Goal: Information Seeking & Learning: Learn about a topic

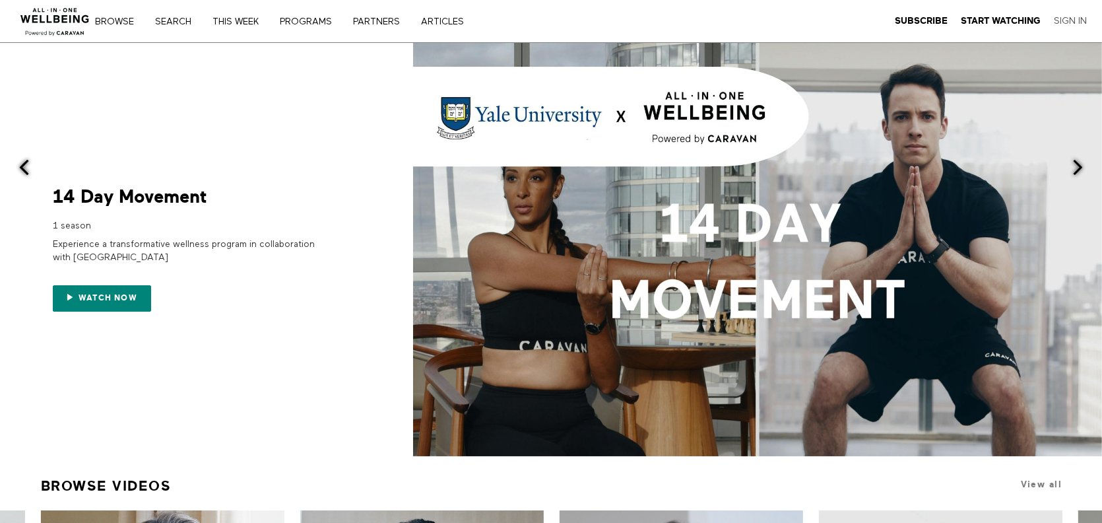
click at [1063, 19] on link "Sign In" at bounding box center [1070, 21] width 33 height 12
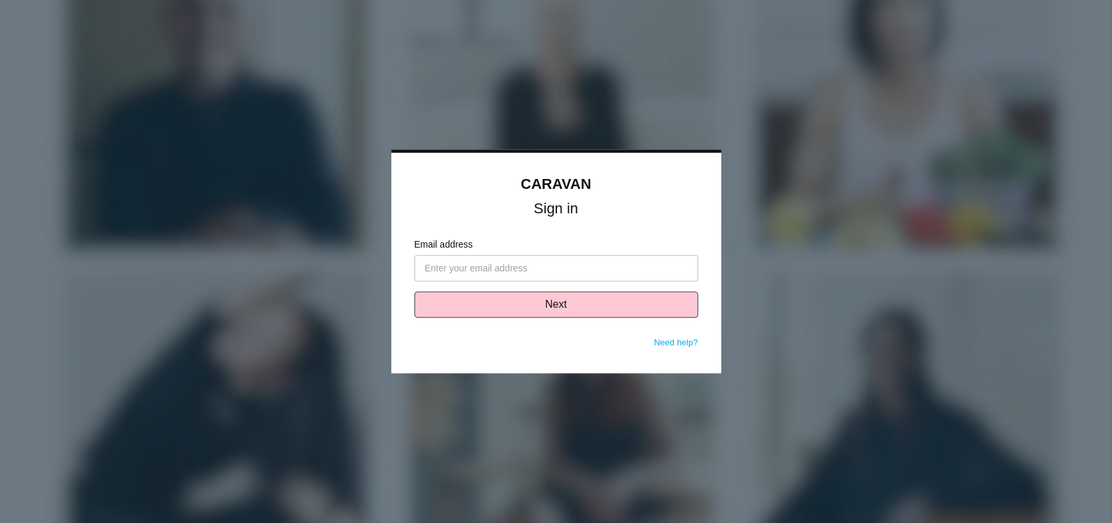
type input "[PERSON_NAME][EMAIL_ADDRESS][PERSON_NAME][DOMAIN_NAME]"
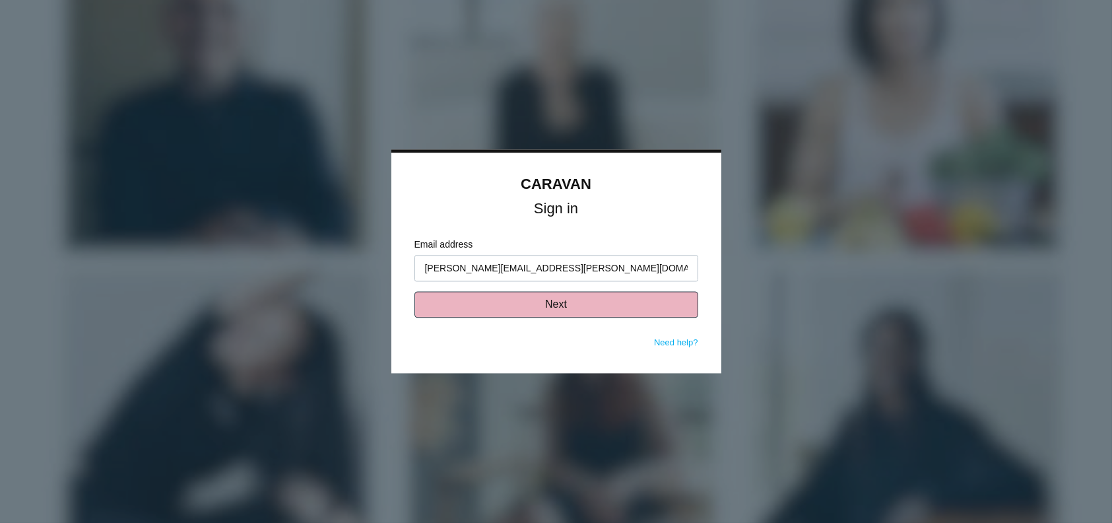
click at [576, 309] on button "Next" at bounding box center [556, 305] width 284 height 26
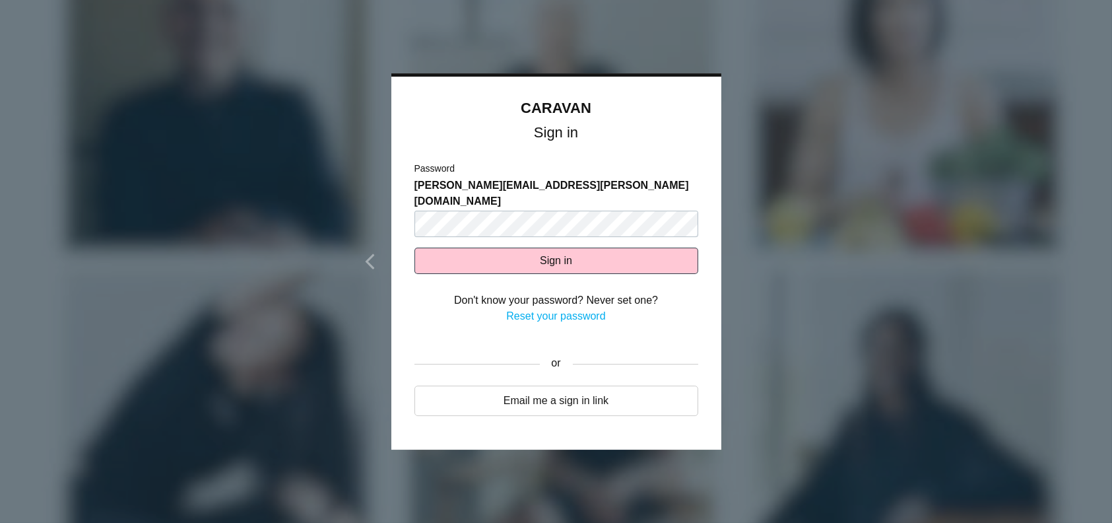
click at [509, 194] on div "Password stephanie.a.ostrow@vcc.org" at bounding box center [556, 199] width 284 height 75
click at [509, 250] on button "Sign in" at bounding box center [556, 260] width 284 height 26
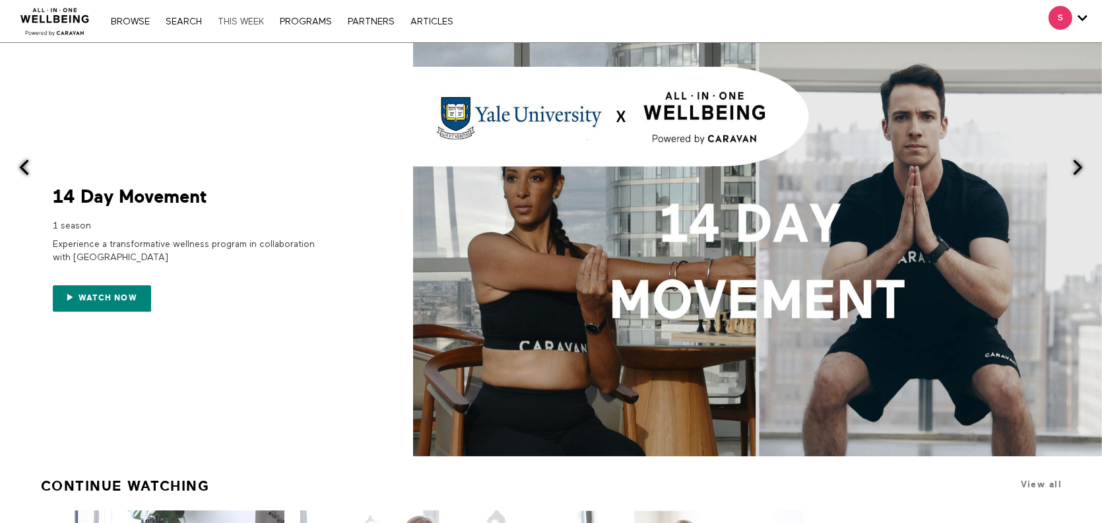
click at [265, 25] on link "THIS WEEK" at bounding box center [240, 21] width 59 height 9
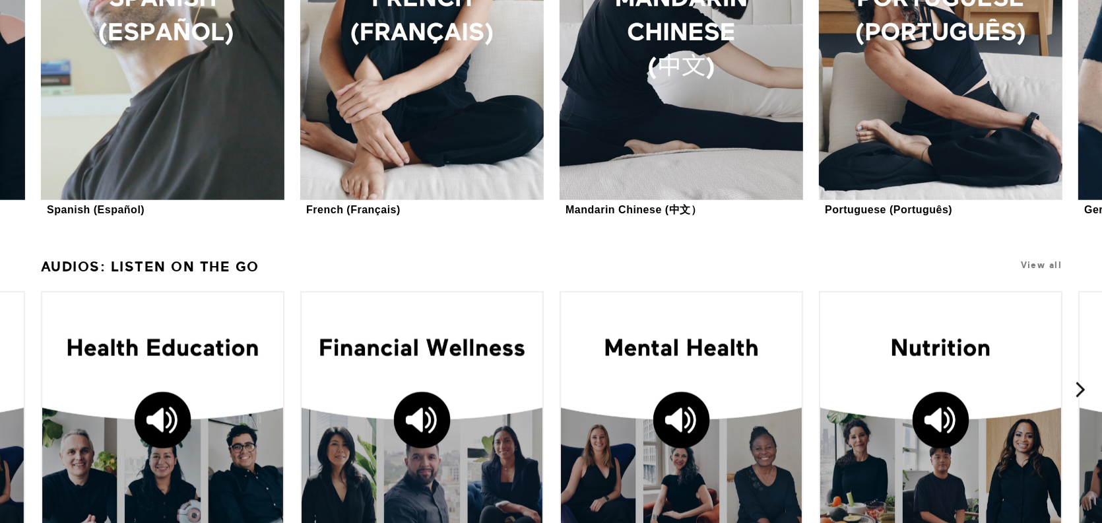
scroll to position [1588, 0]
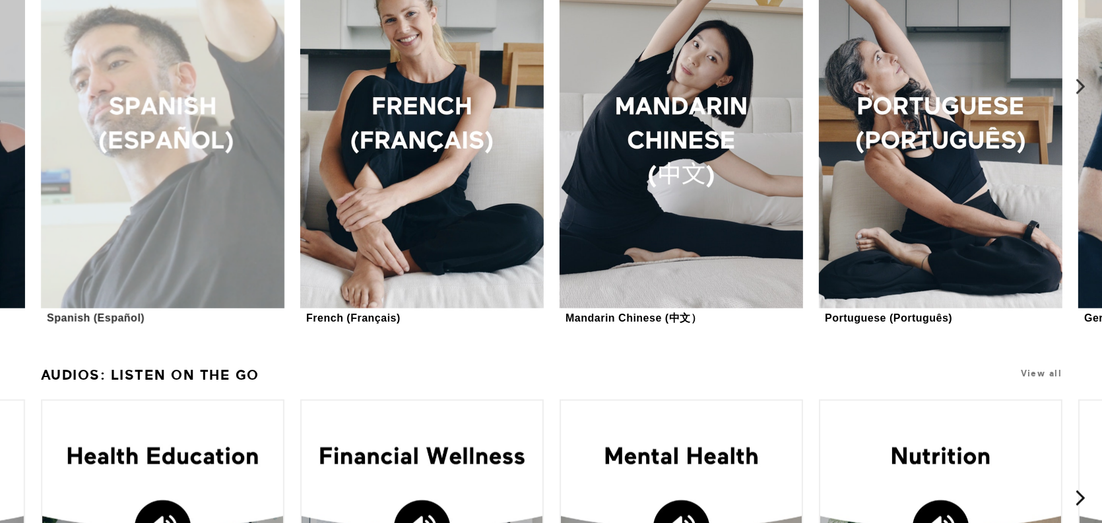
click at [243, 217] on div at bounding box center [162, 125] width 243 height 365
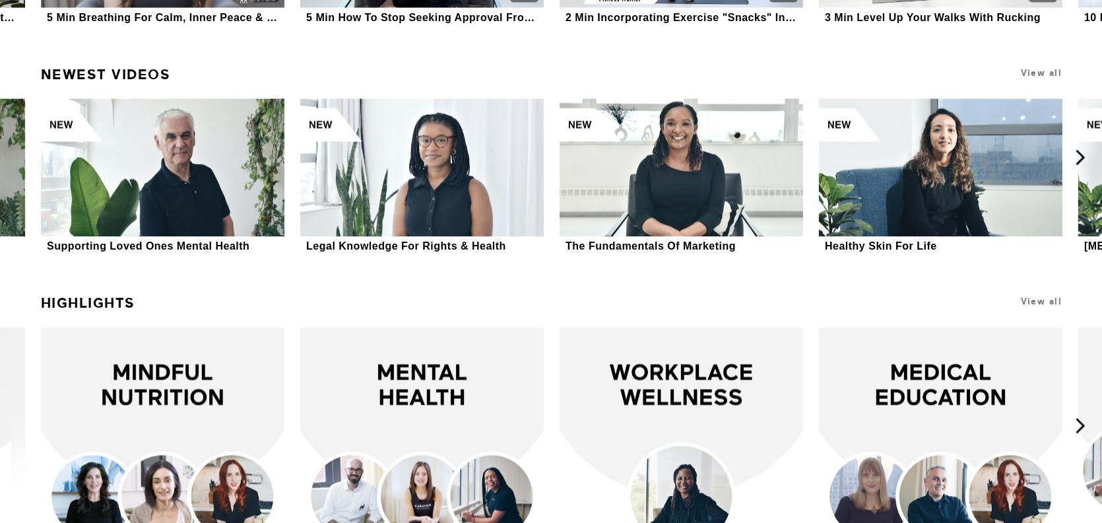
scroll to position [2684, 0]
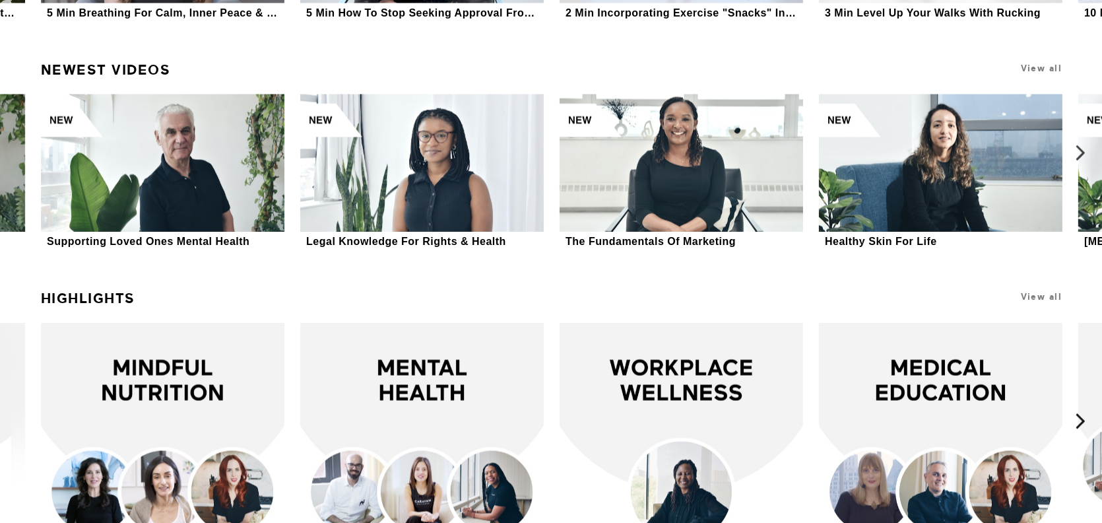
click at [1082, 155] on icon at bounding box center [1080, 152] width 16 height 16
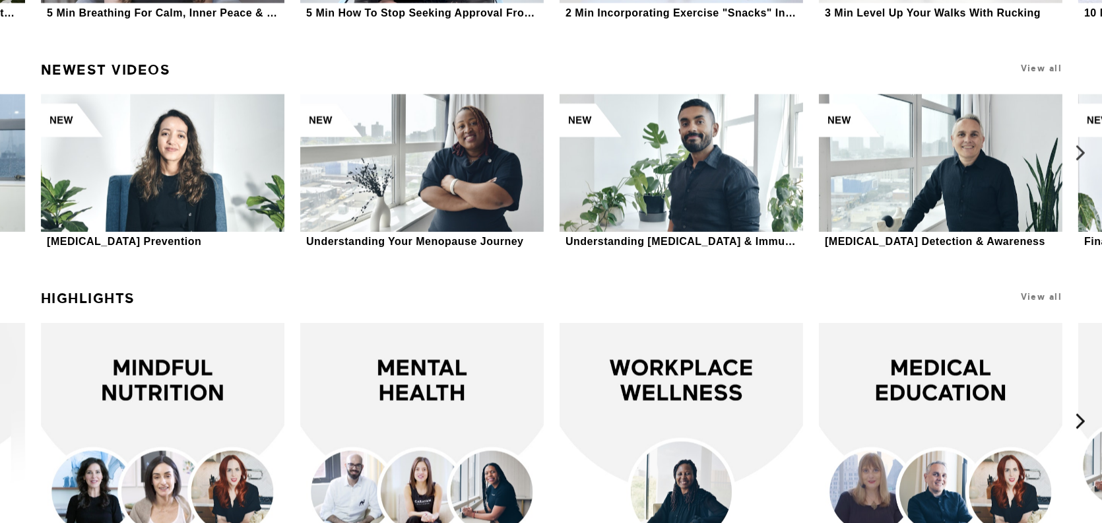
click at [1072, 161] on icon at bounding box center [1080, 152] width 16 height 16
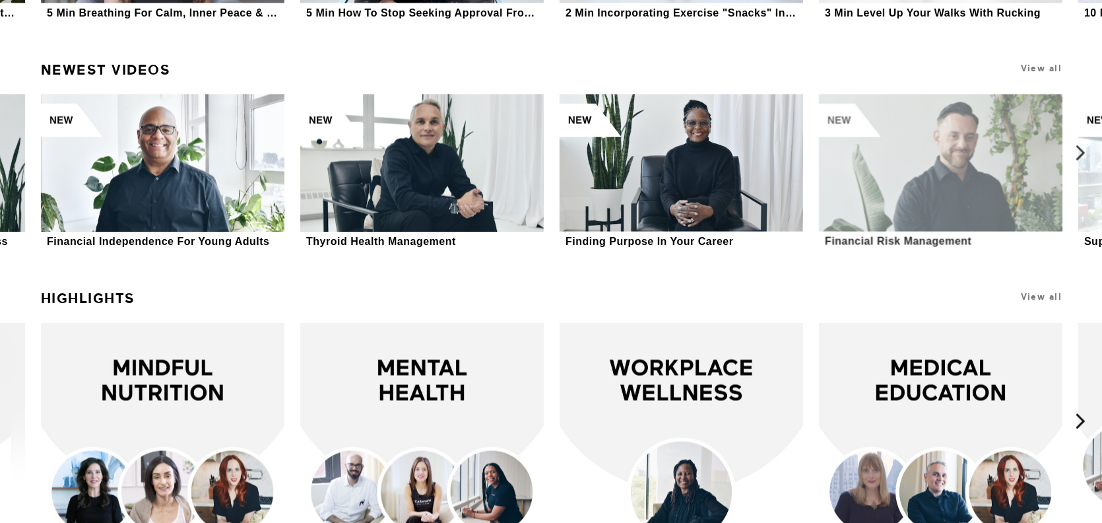
click at [1061, 172] on div "Financial Risk Management VIDEOS: 10 AVERAGE DURATION: 3 minutes MAKE STRONG CH…" at bounding box center [940, 171] width 259 height 155
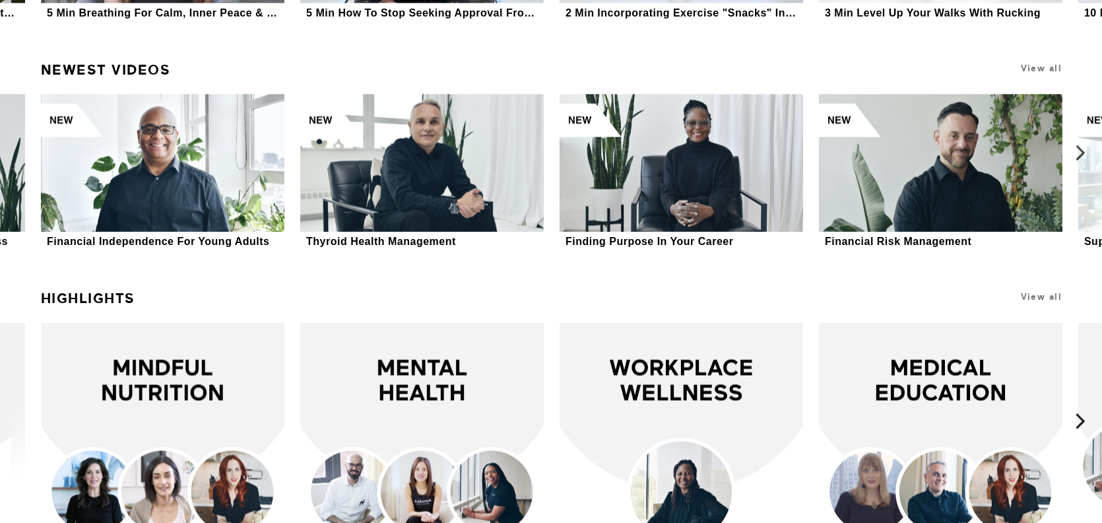
click at [1072, 156] on icon at bounding box center [1080, 152] width 16 height 16
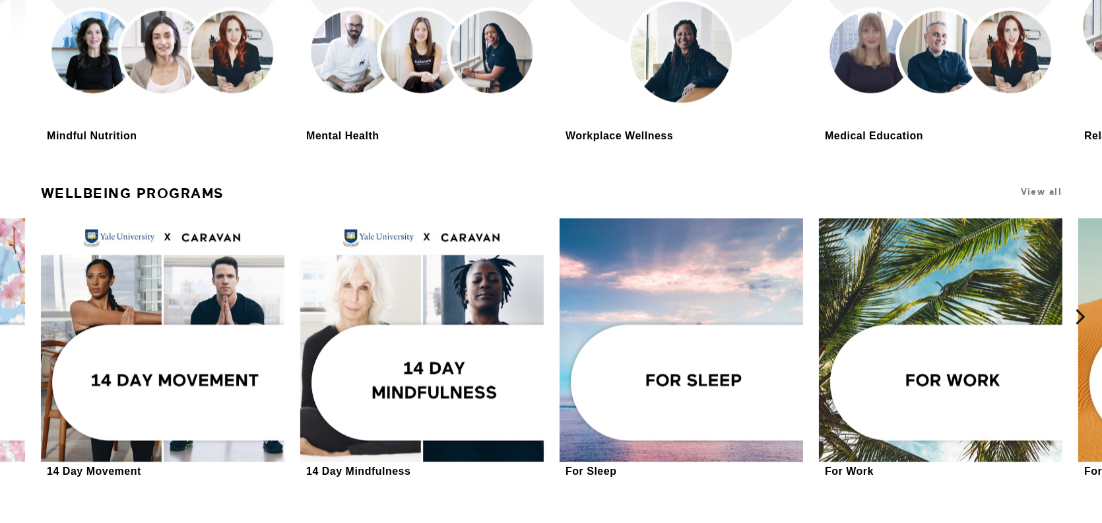
scroll to position [3014, 0]
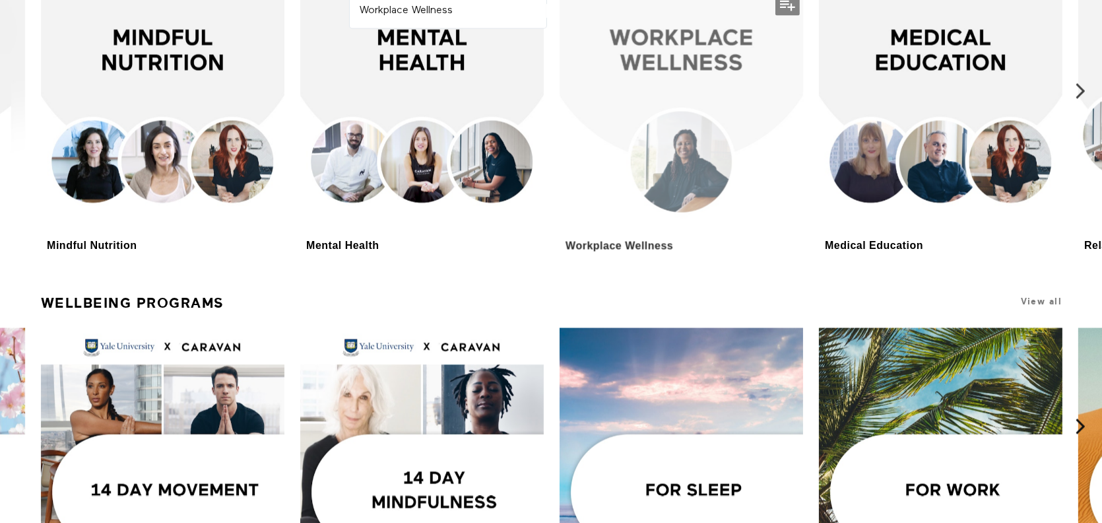
click at [697, 61] on div at bounding box center [680, 114] width 243 height 243
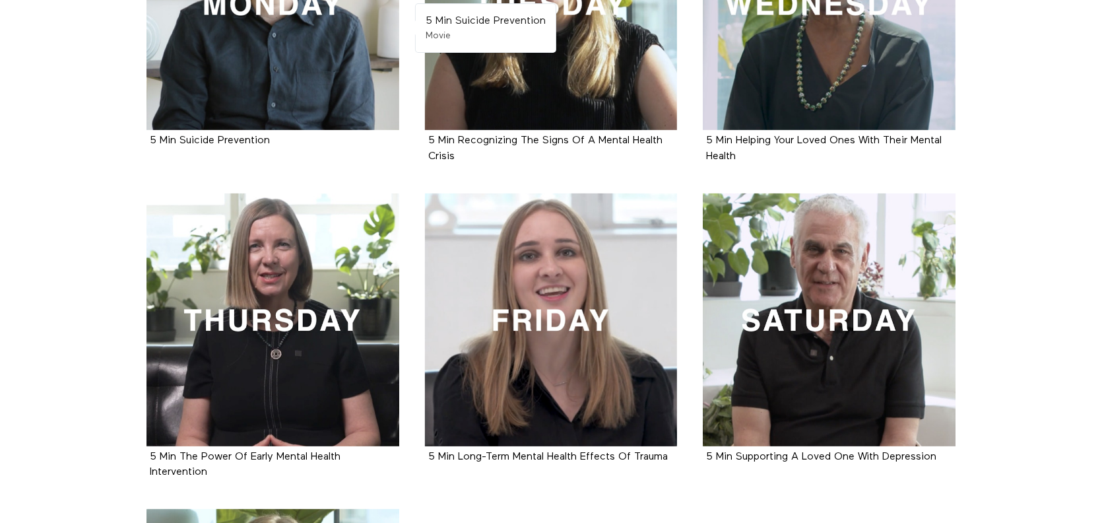
scroll to position [330, 0]
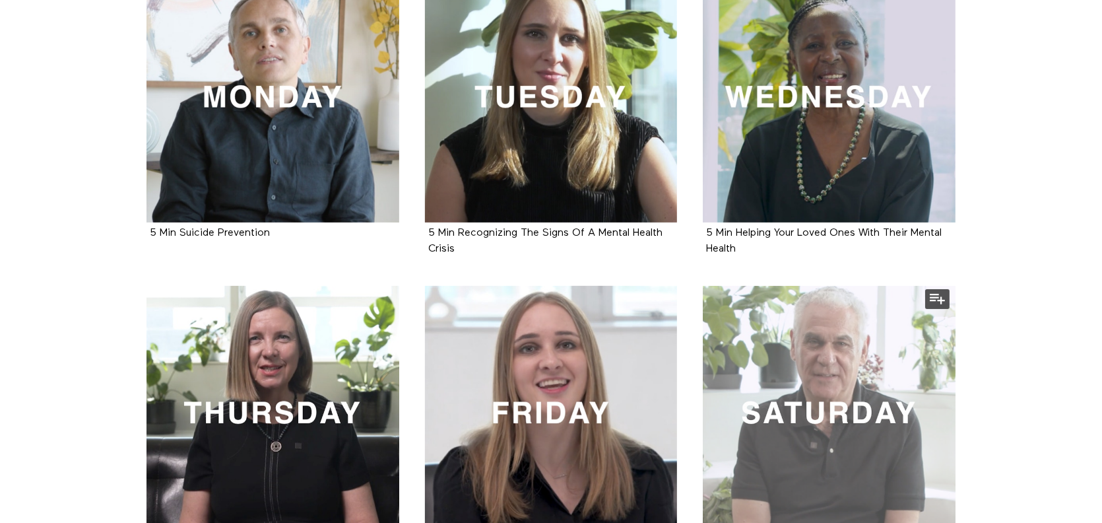
click at [751, 359] on div at bounding box center [829, 412] width 253 height 253
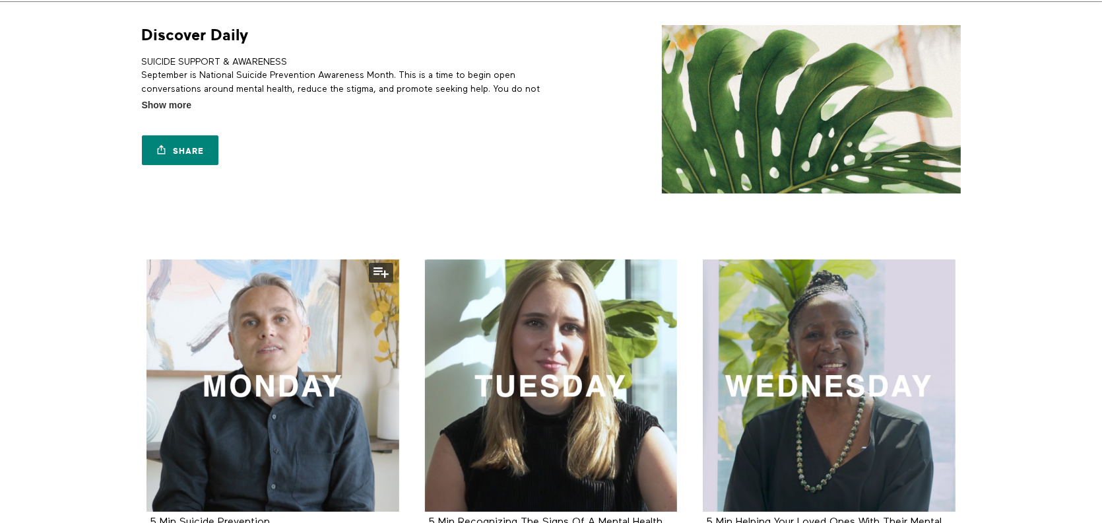
scroll to position [0, 0]
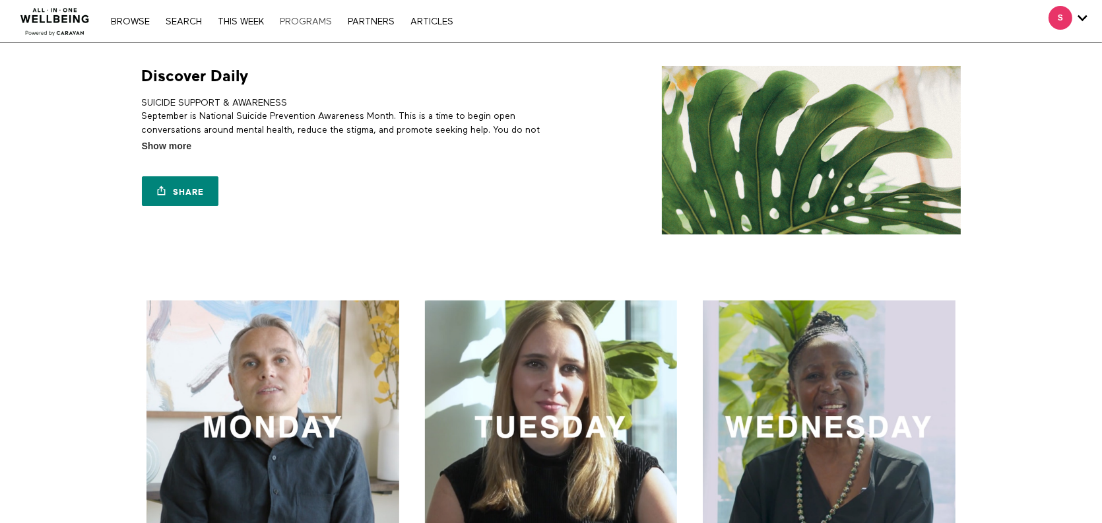
click at [297, 20] on link "PROGRAMS" at bounding box center [305, 21] width 65 height 9
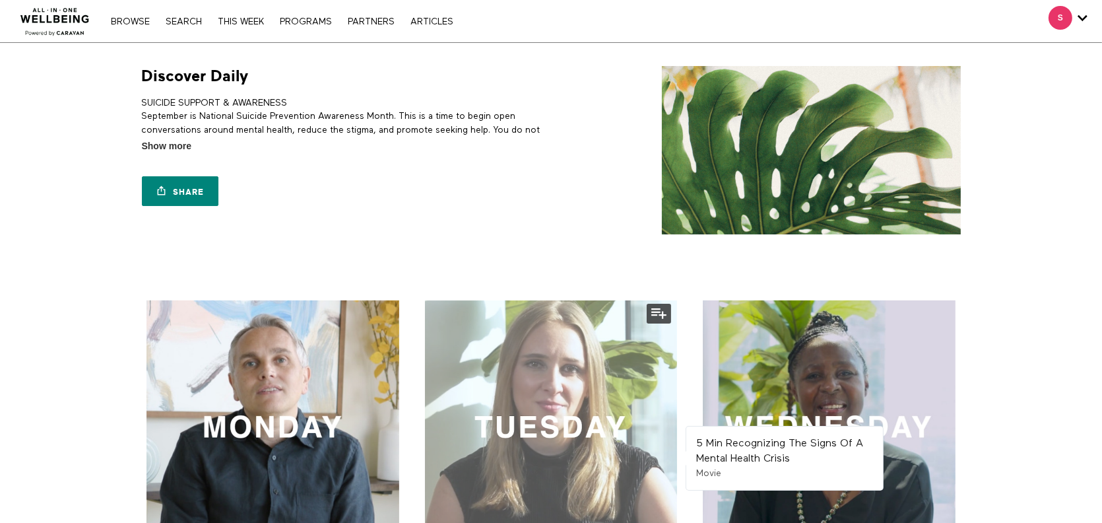
click at [514, 371] on div at bounding box center [551, 426] width 253 height 253
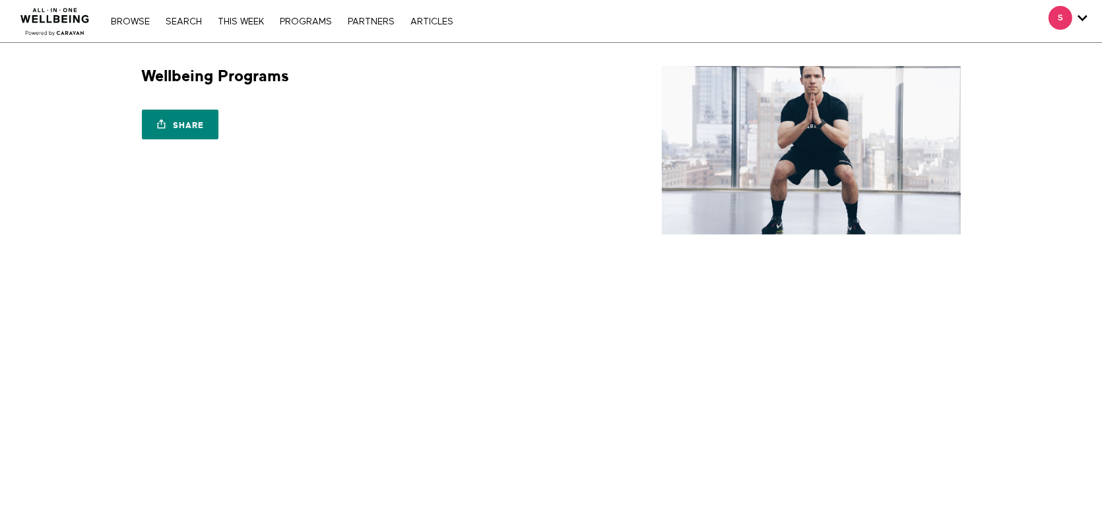
drag, startPoint x: 108, startPoint y: 329, endPoint x: 70, endPoint y: 114, distance: 218.3
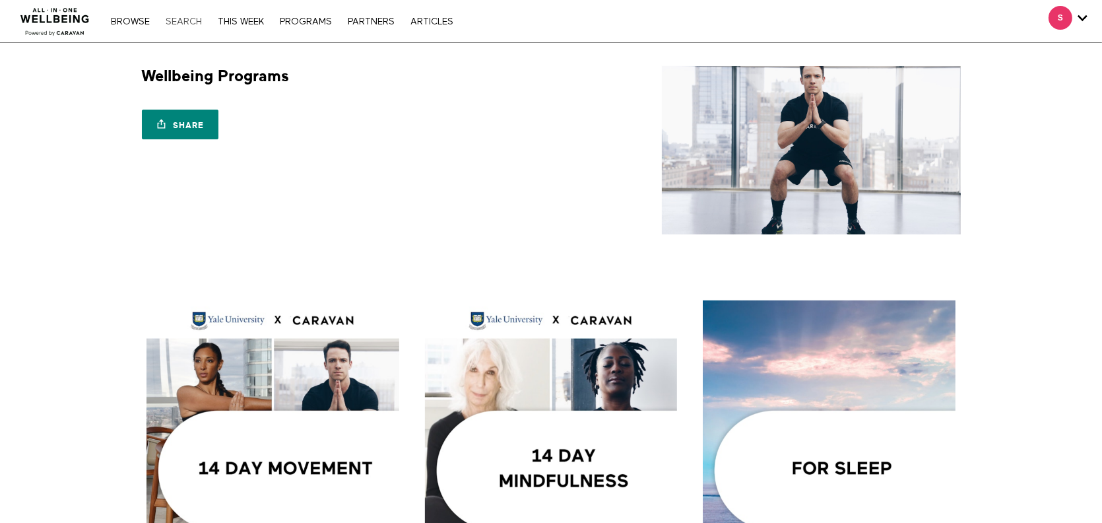
click at [197, 24] on link "Search" at bounding box center [183, 21] width 49 height 9
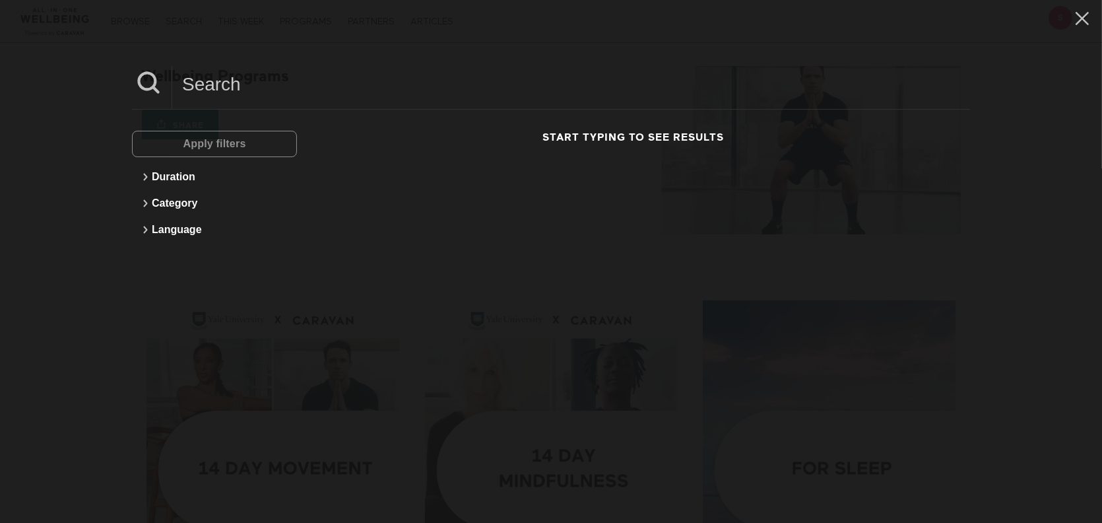
click at [264, 149] on div "Apply filters" at bounding box center [214, 144] width 165 height 26
click at [248, 85] on input at bounding box center [571, 84] width 798 height 36
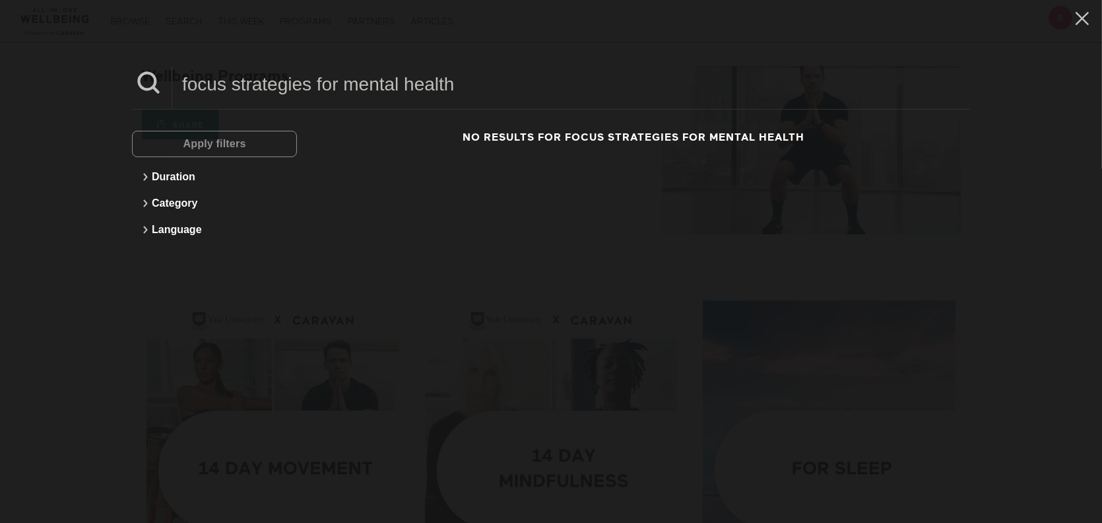
click at [387, 90] on input "focus strategies for mental health" at bounding box center [571, 84] width 798 height 36
drag, startPoint x: 379, startPoint y: 94, endPoint x: -124, endPoint y: 107, distance: 502.9
click at [0, 107] on html "Skip to main content Thousands of videos, practices, programs, workshops, and m…" at bounding box center [551, 261] width 1102 height 523
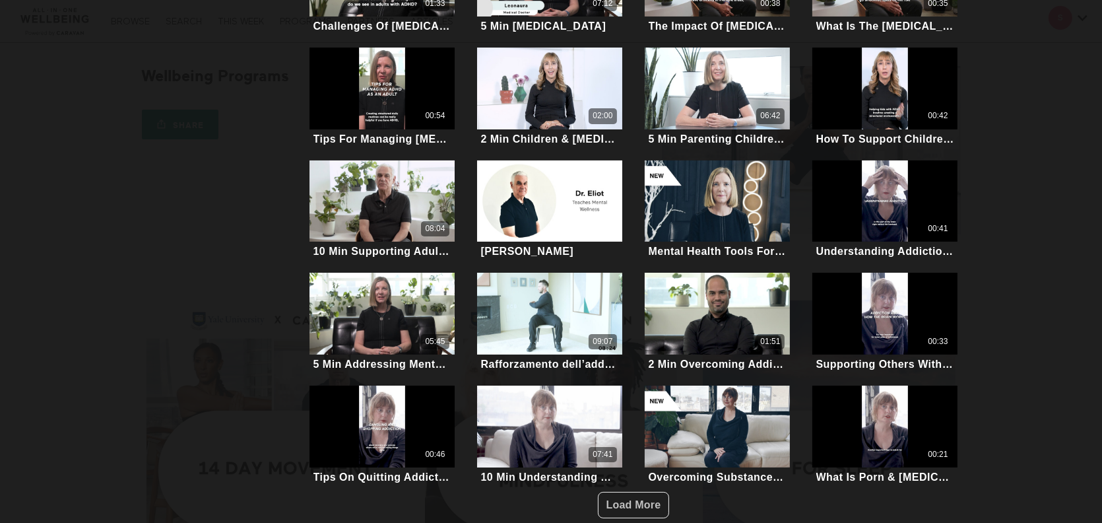
scroll to position [253, 0]
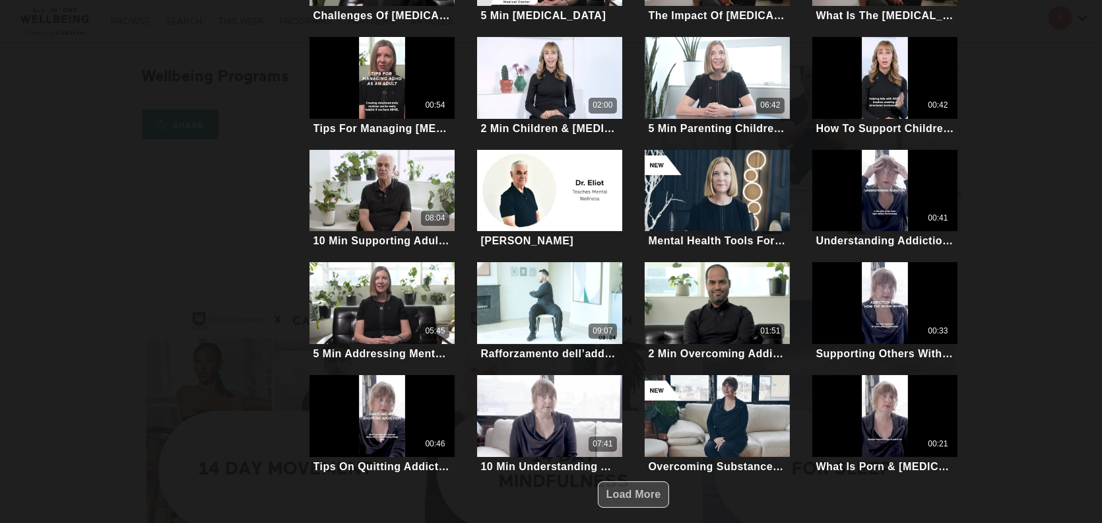
type input "adhd"
click at [626, 490] on span "Load More" at bounding box center [633, 493] width 55 height 11
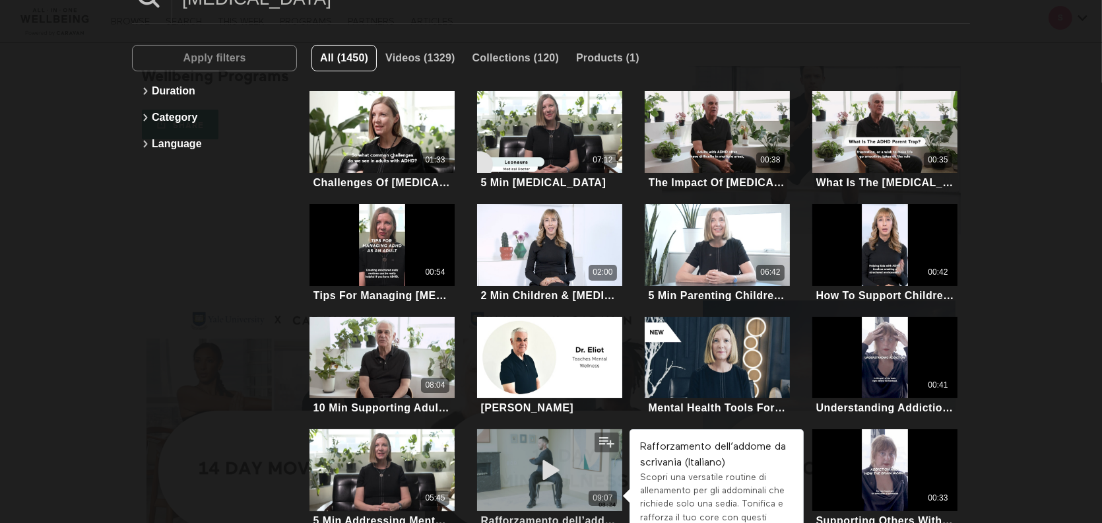
scroll to position [110, 0]
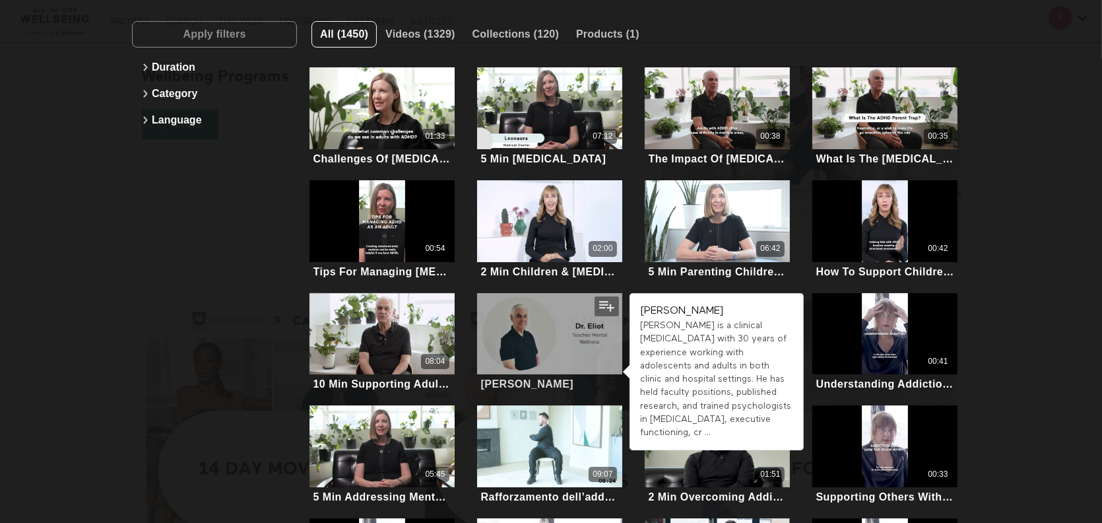
click at [555, 347] on div at bounding box center [549, 334] width 145 height 82
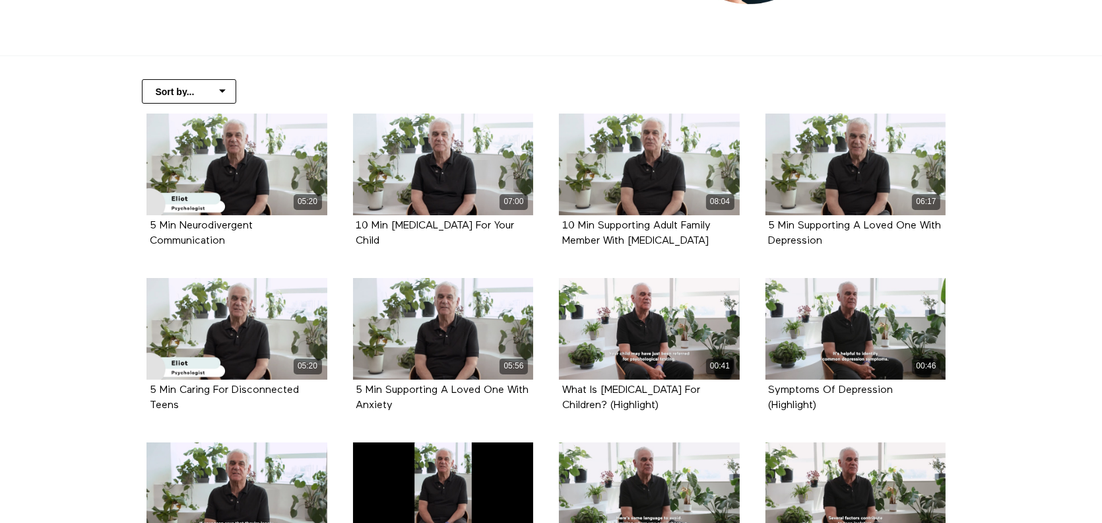
scroll to position [220, 0]
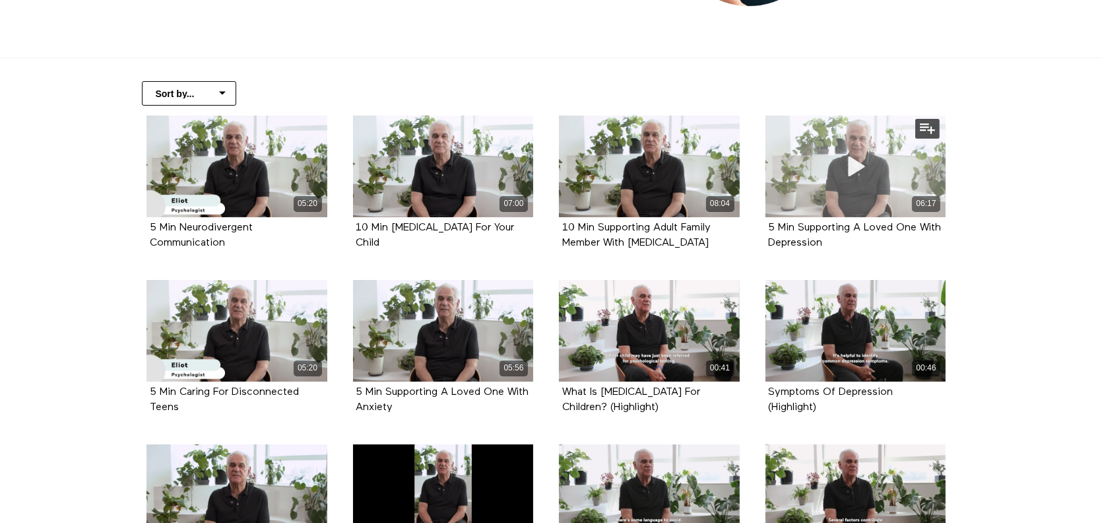
click at [815, 198] on div "06:17" at bounding box center [855, 203] width 181 height 15
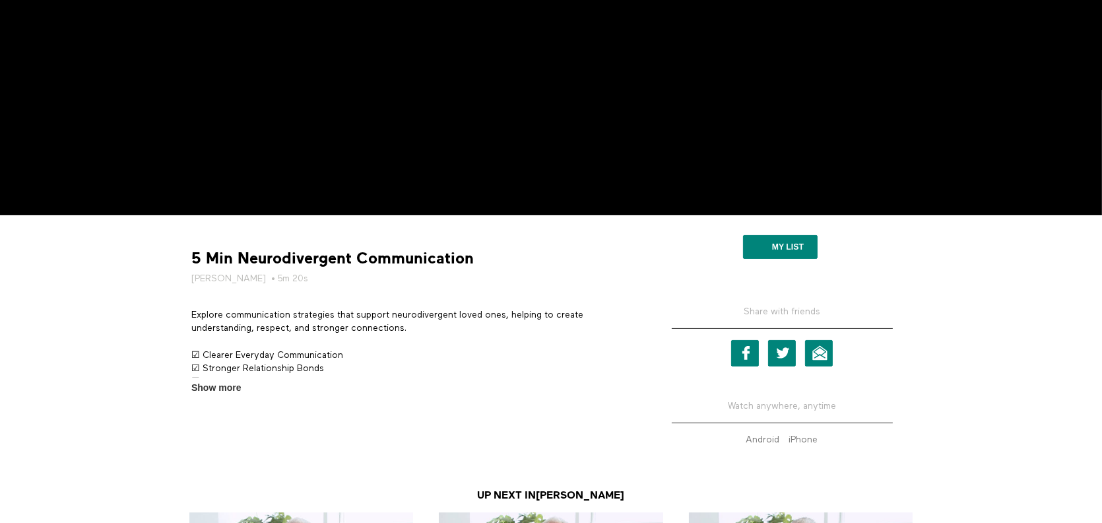
scroll to position [330, 0]
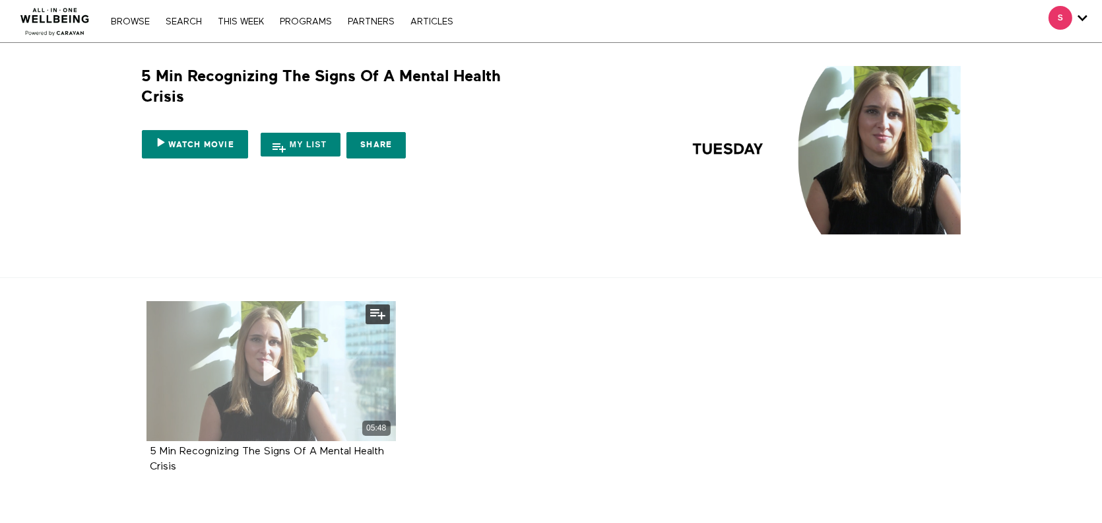
click at [232, 359] on div "05:48" at bounding box center [270, 371] width 249 height 140
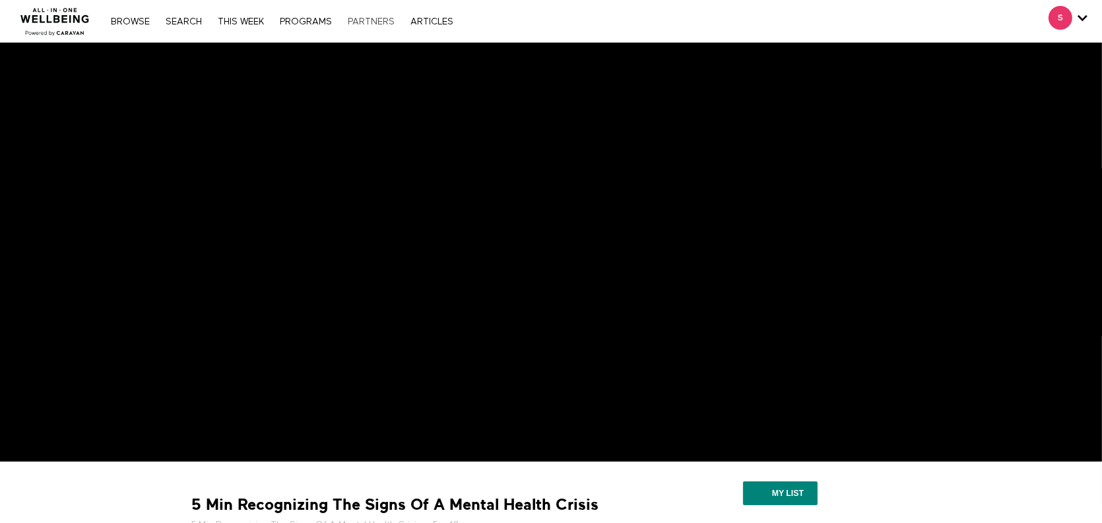
click at [372, 19] on link "PARTNERS" at bounding box center [371, 21] width 60 height 9
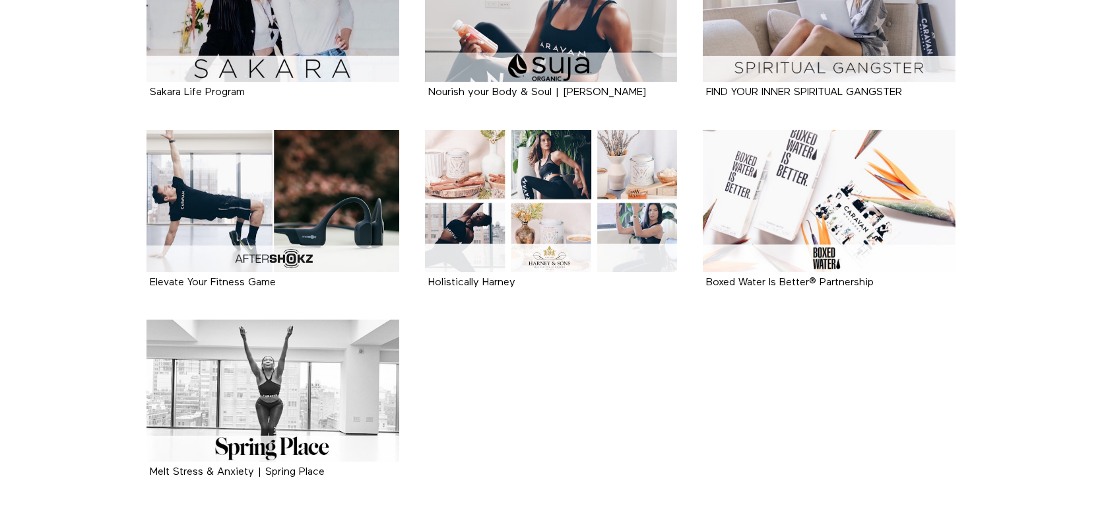
scroll to position [635, 0]
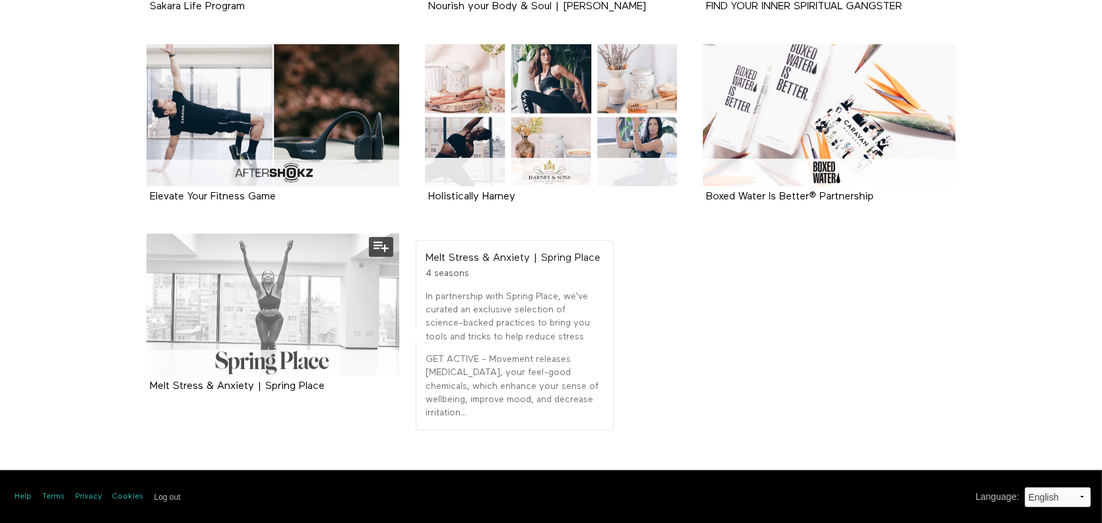
click at [267, 307] on div at bounding box center [272, 305] width 253 height 142
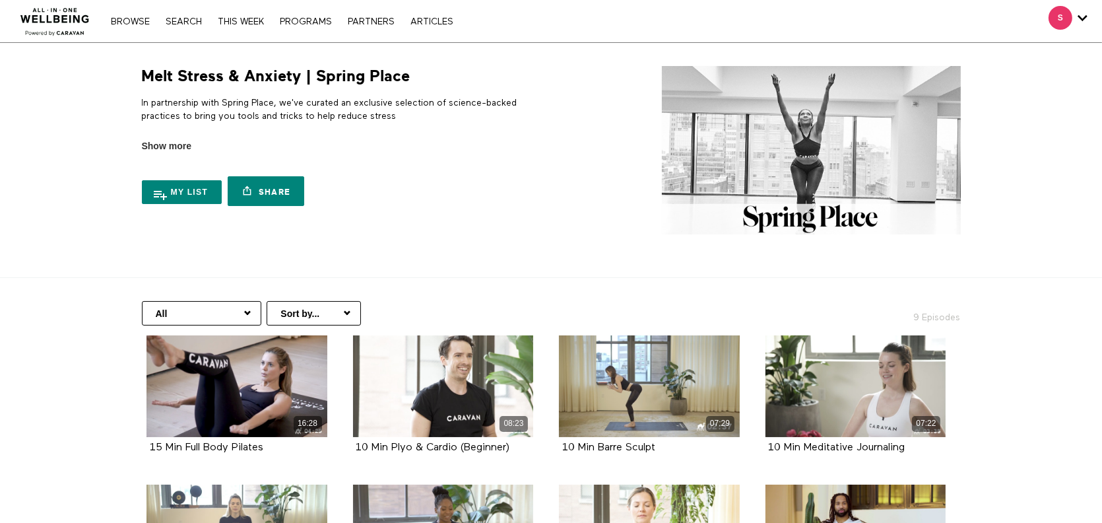
scroll to position [359, 0]
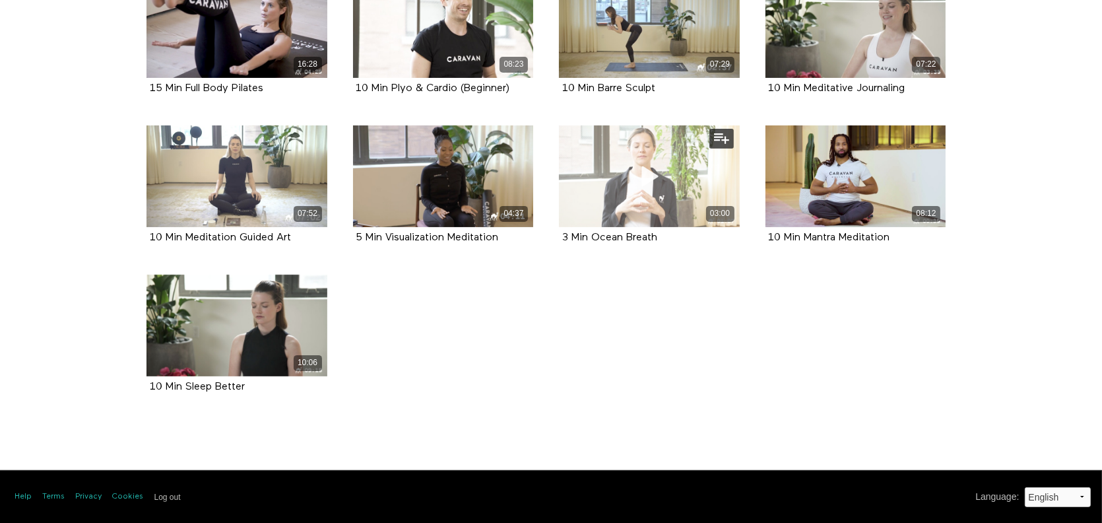
click at [641, 174] on icon at bounding box center [649, 175] width 40 height 23
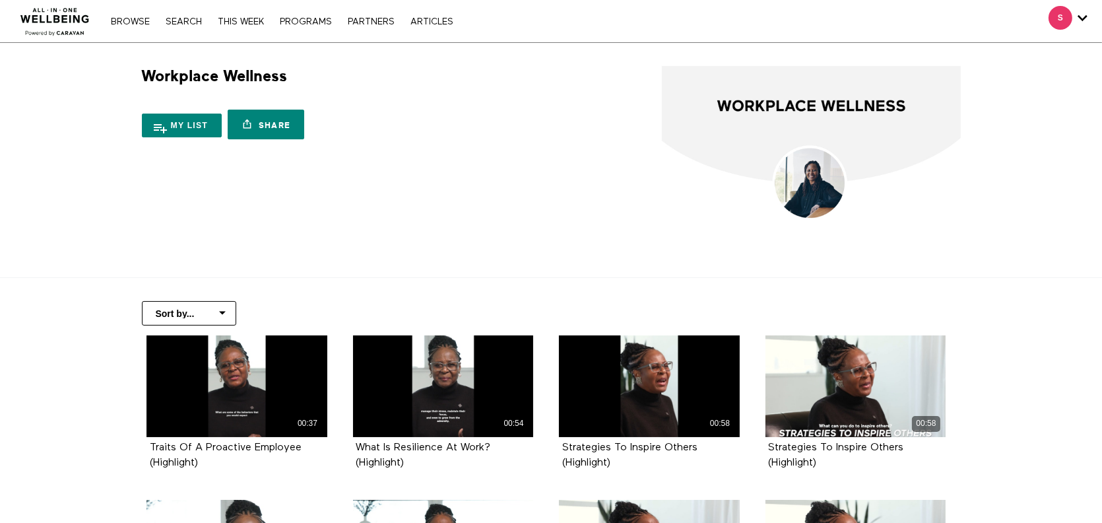
drag, startPoint x: 72, startPoint y: 353, endPoint x: 34, endPoint y: 148, distance: 208.7
click at [357, 29] on div "Browse Search THIS WEEK PROGRAMS PARTNERS ARTICLES Account settings Manage Subs…" at bounding box center [378, 21] width 757 height 42
click at [363, 23] on link "PARTNERS" at bounding box center [371, 21] width 60 height 9
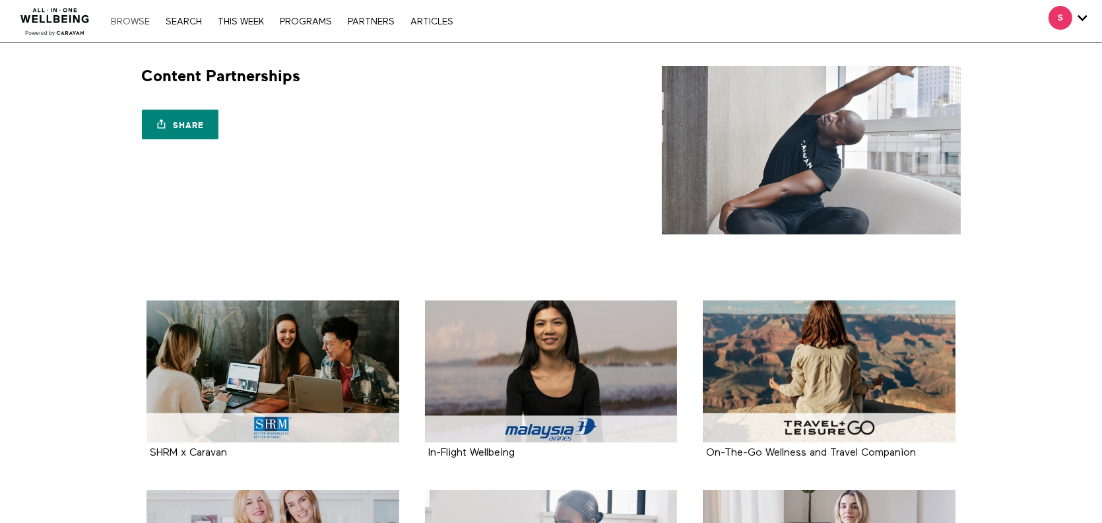
click at [135, 18] on link "Browse" at bounding box center [130, 21] width 52 height 9
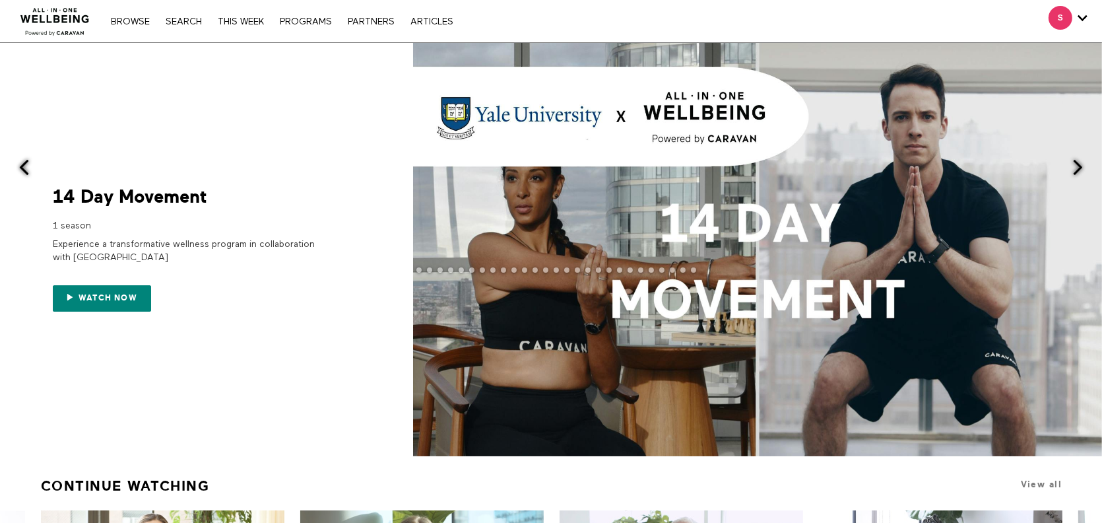
click at [1084, 162] on span at bounding box center [1077, 167] width 16 height 16
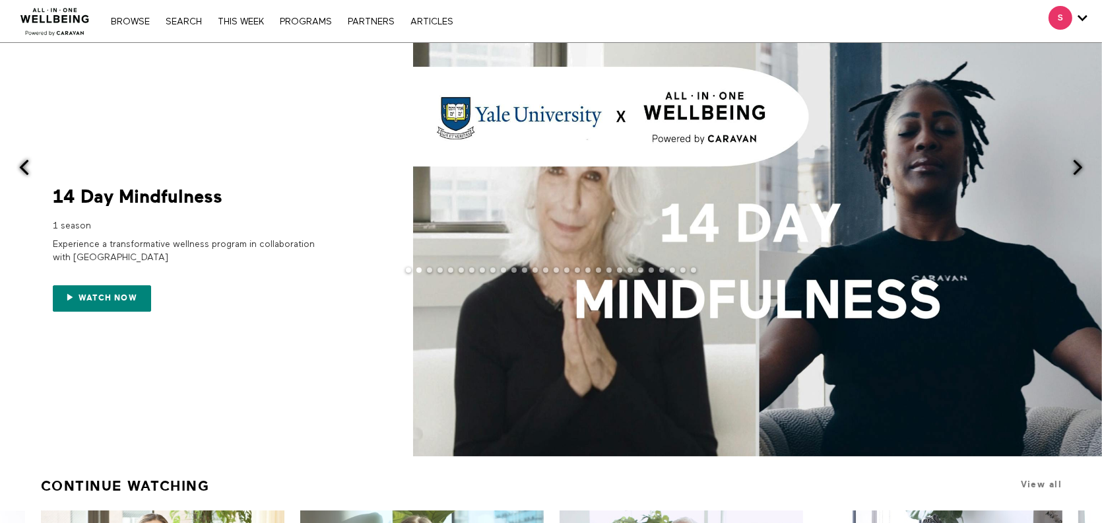
click at [1074, 166] on span at bounding box center [1077, 167] width 16 height 16
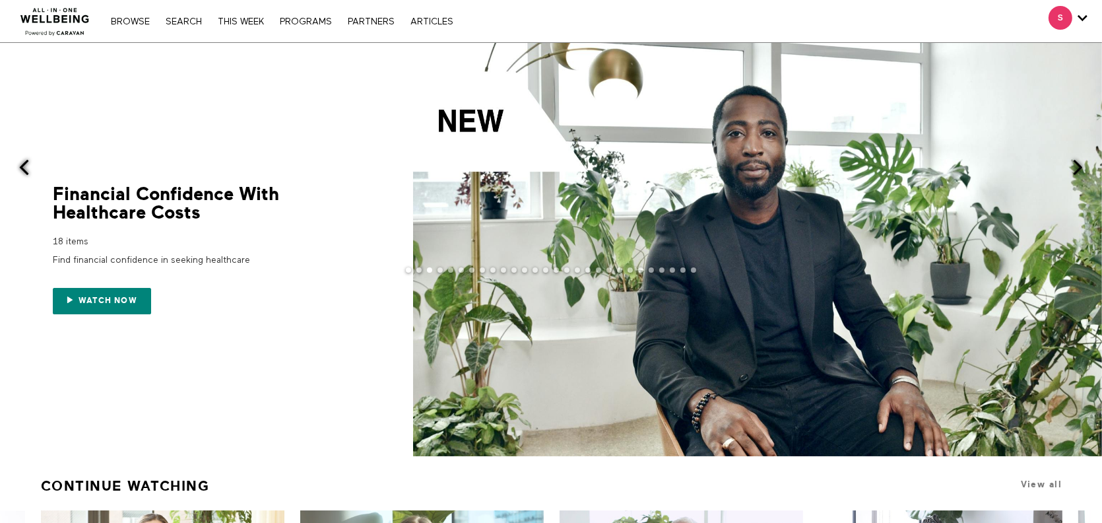
click at [1074, 166] on span at bounding box center [1077, 167] width 16 height 16
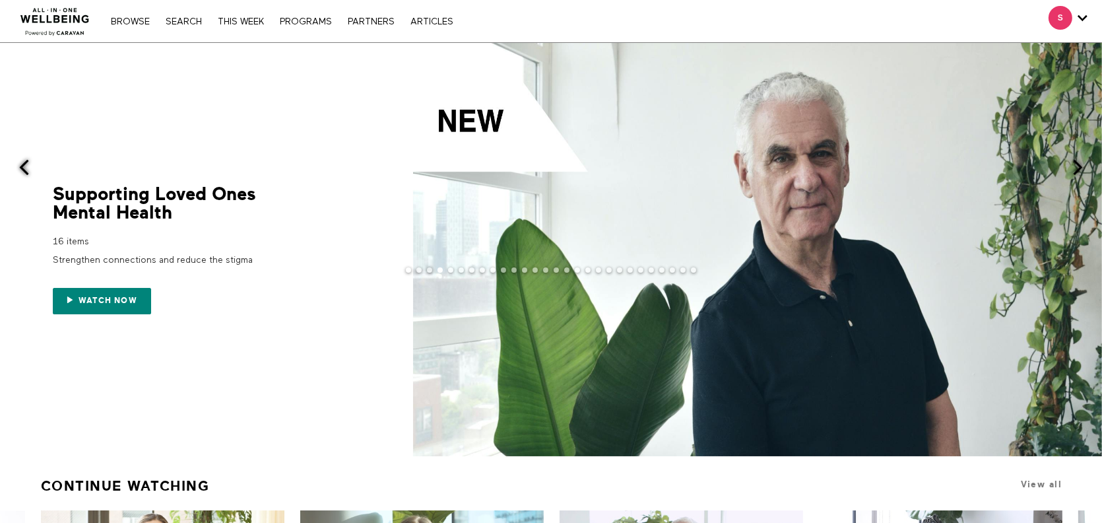
click at [1074, 166] on span at bounding box center [1077, 167] width 16 height 16
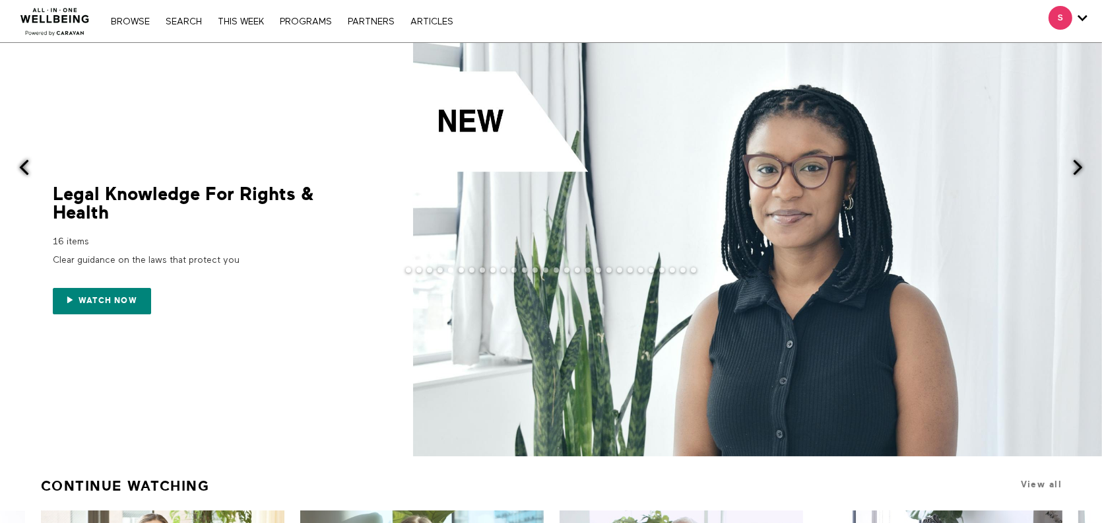
click at [31, 168] on span at bounding box center [24, 167] width 16 height 16
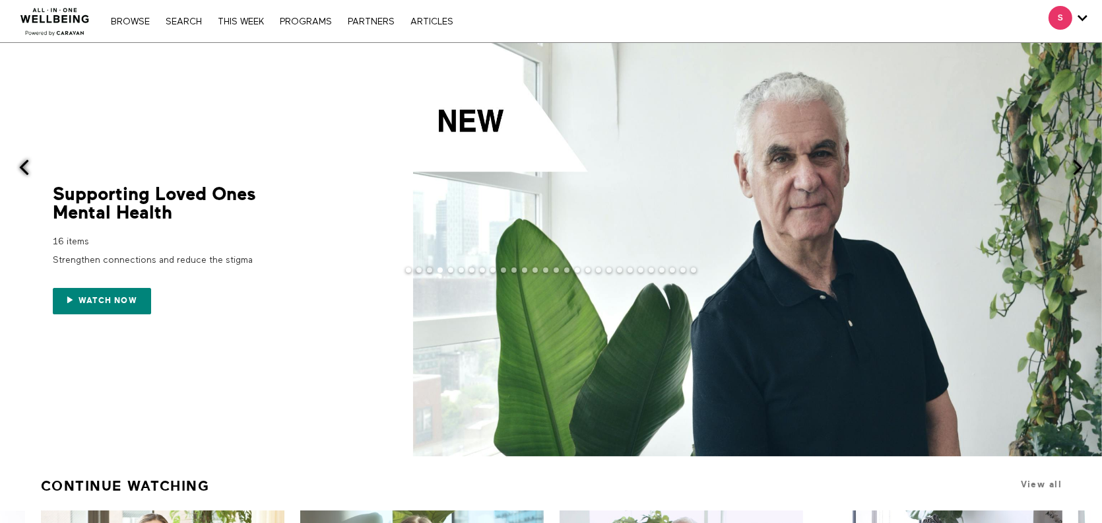
click at [1087, 218] on button at bounding box center [1085, 168] width 32 height 251
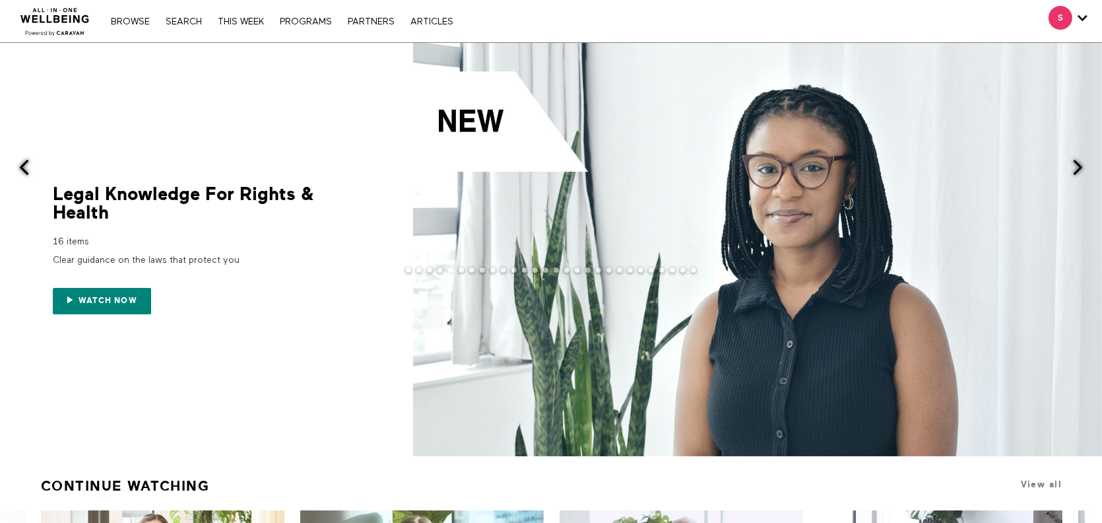
click at [1087, 218] on button at bounding box center [1085, 168] width 32 height 251
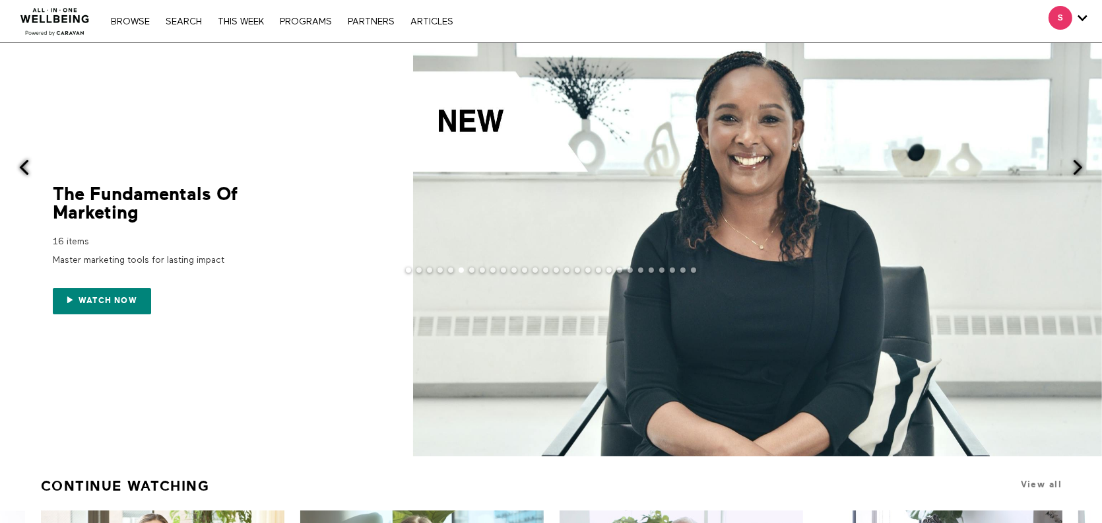
click at [1087, 218] on button at bounding box center [1085, 168] width 32 height 251
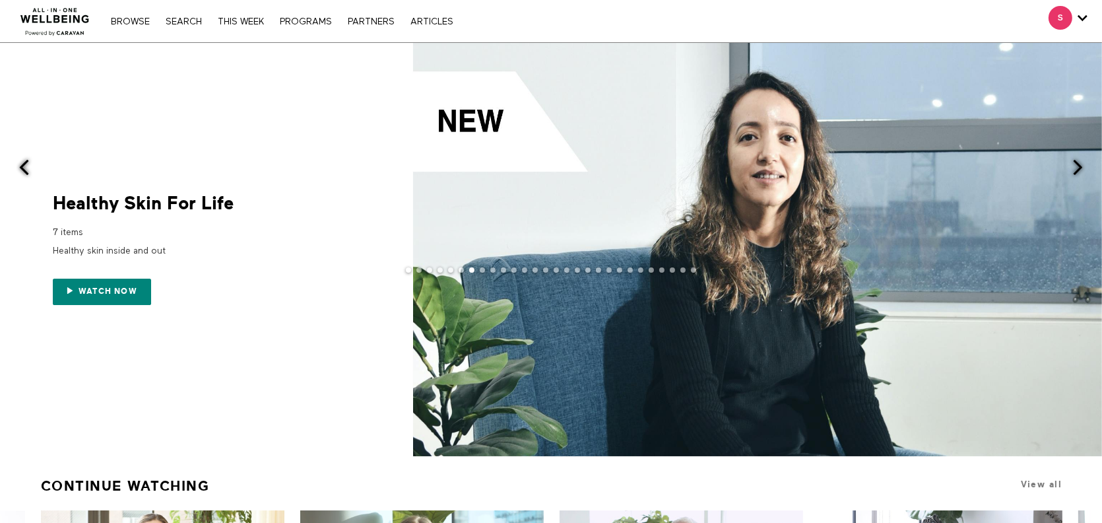
click at [1087, 218] on button at bounding box center [1085, 168] width 32 height 251
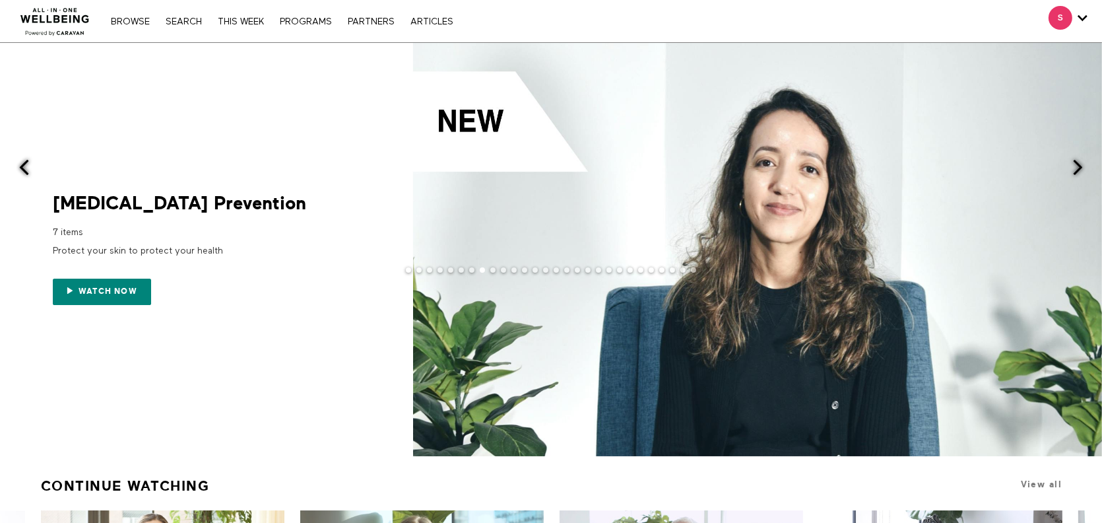
click at [1087, 218] on button at bounding box center [1085, 168] width 32 height 251
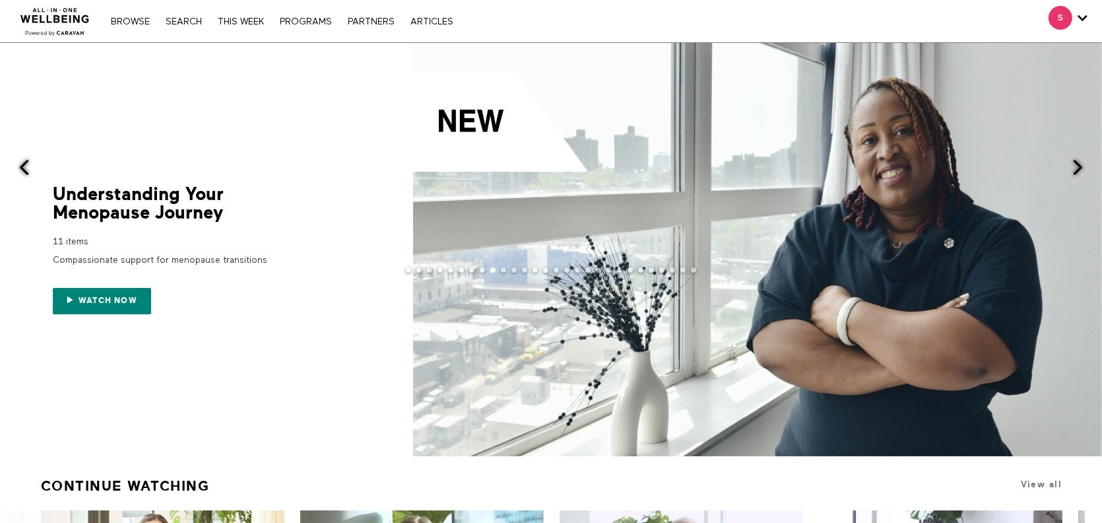
click at [1087, 218] on button at bounding box center [1085, 168] width 32 height 251
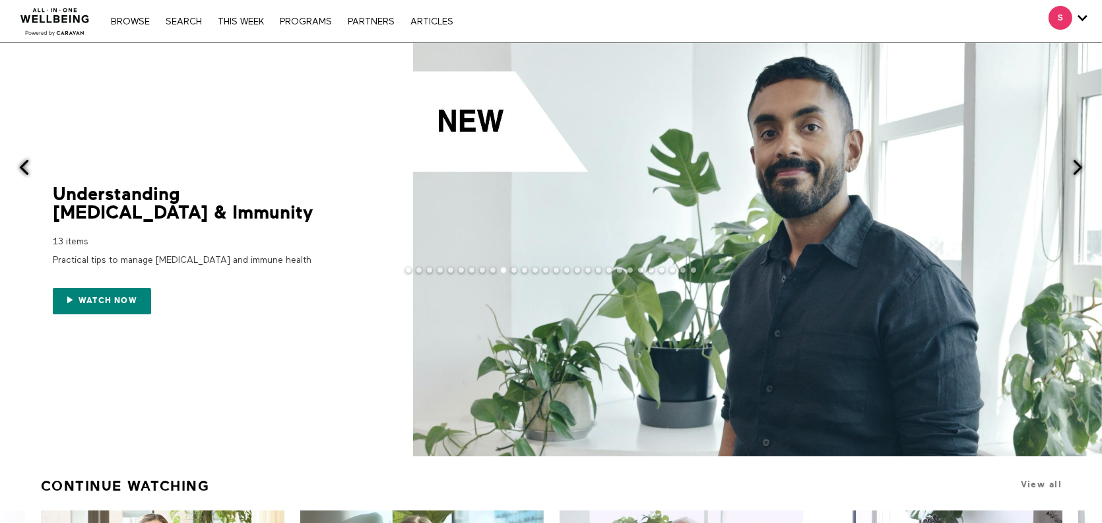
click at [1087, 218] on button at bounding box center [1085, 168] width 32 height 251
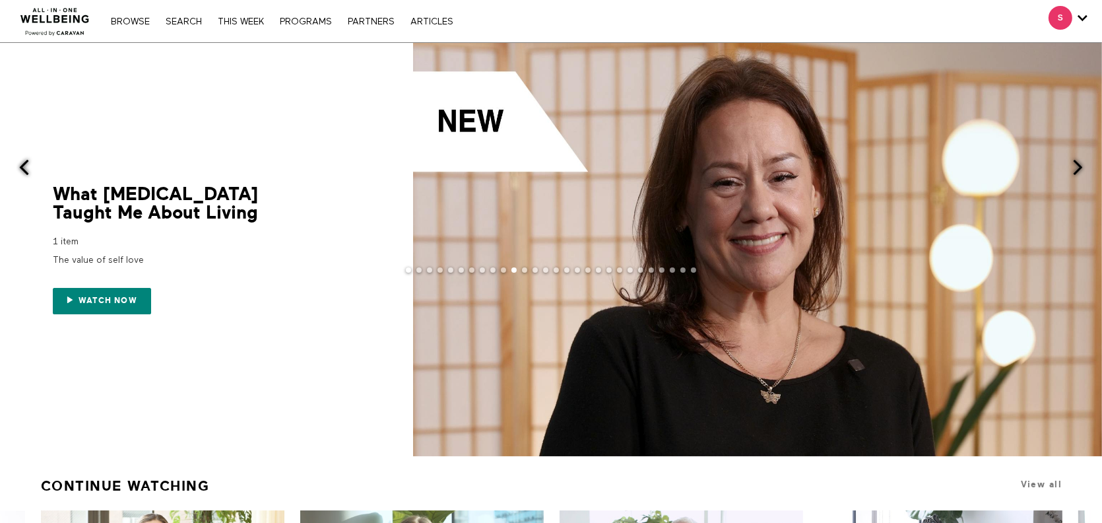
click at [1087, 218] on button at bounding box center [1085, 168] width 32 height 251
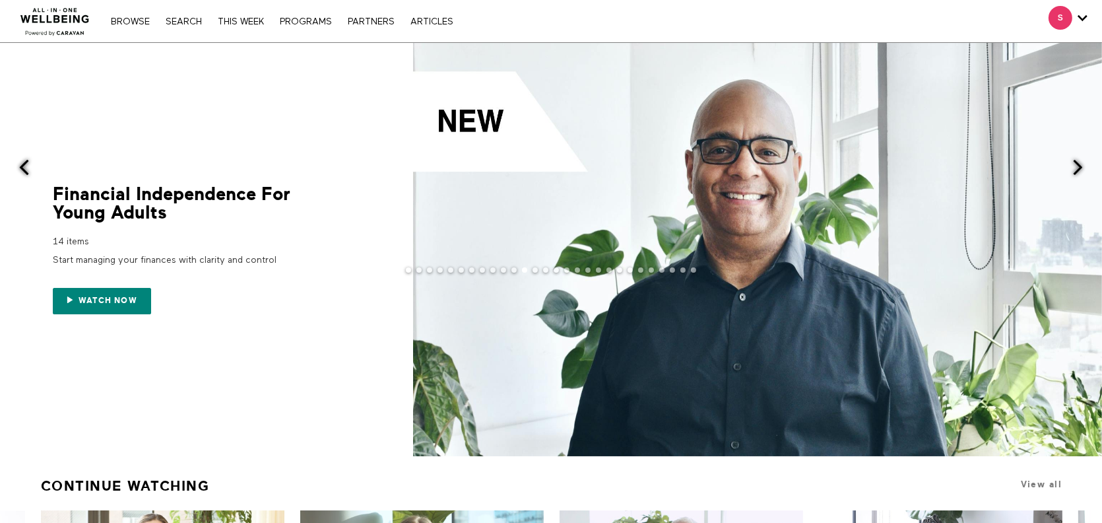
click at [1087, 218] on button at bounding box center [1085, 168] width 32 height 251
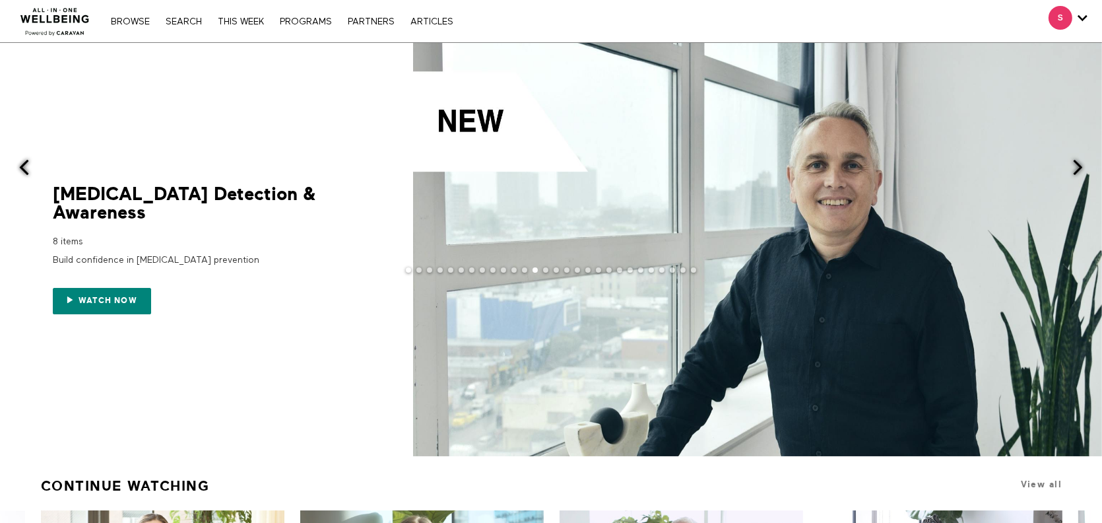
click at [1087, 218] on button at bounding box center [1085, 168] width 32 height 251
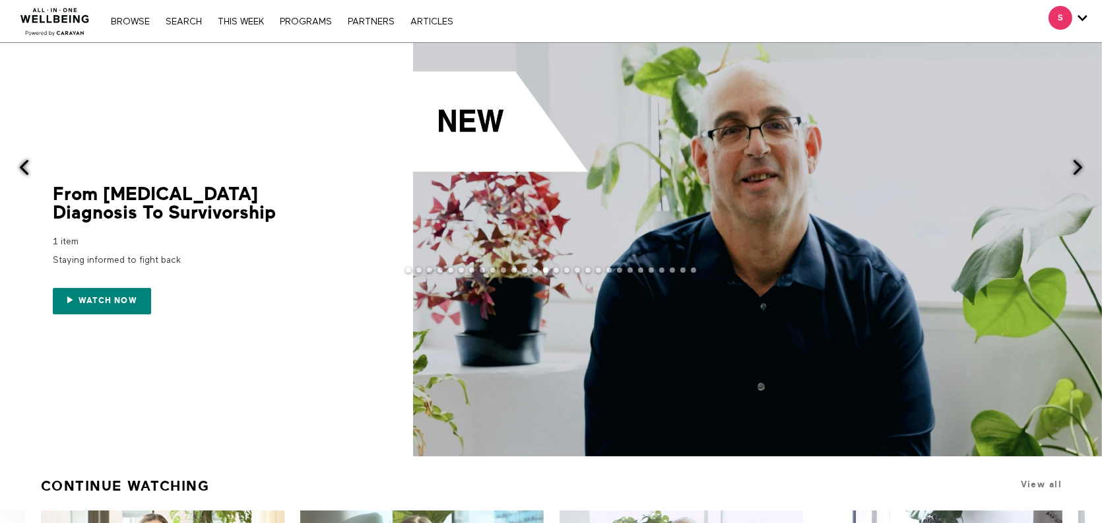
click at [1087, 218] on button at bounding box center [1085, 168] width 32 height 251
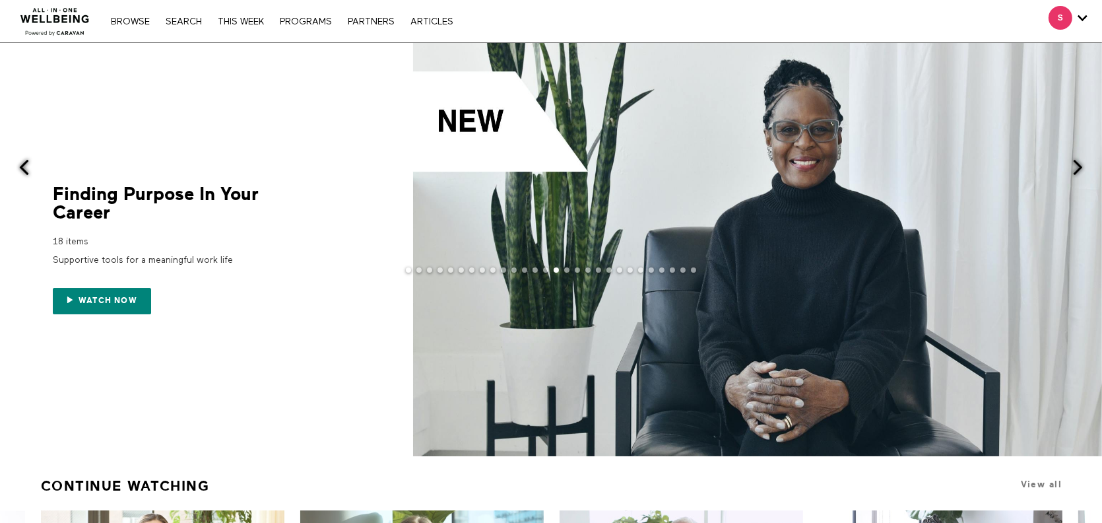
click at [1079, 175] on button at bounding box center [1085, 168] width 32 height 251
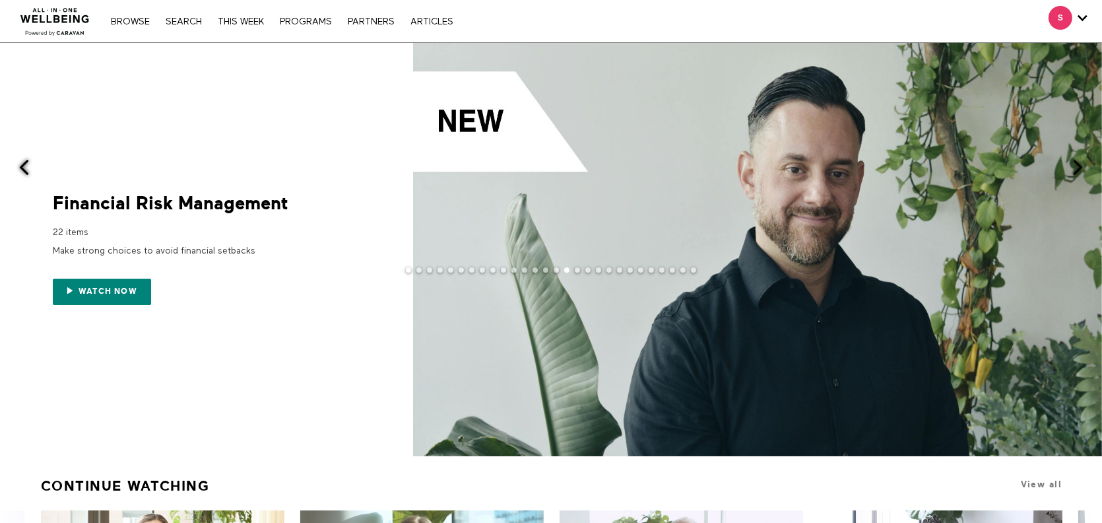
click at [1078, 175] on button at bounding box center [1085, 168] width 32 height 251
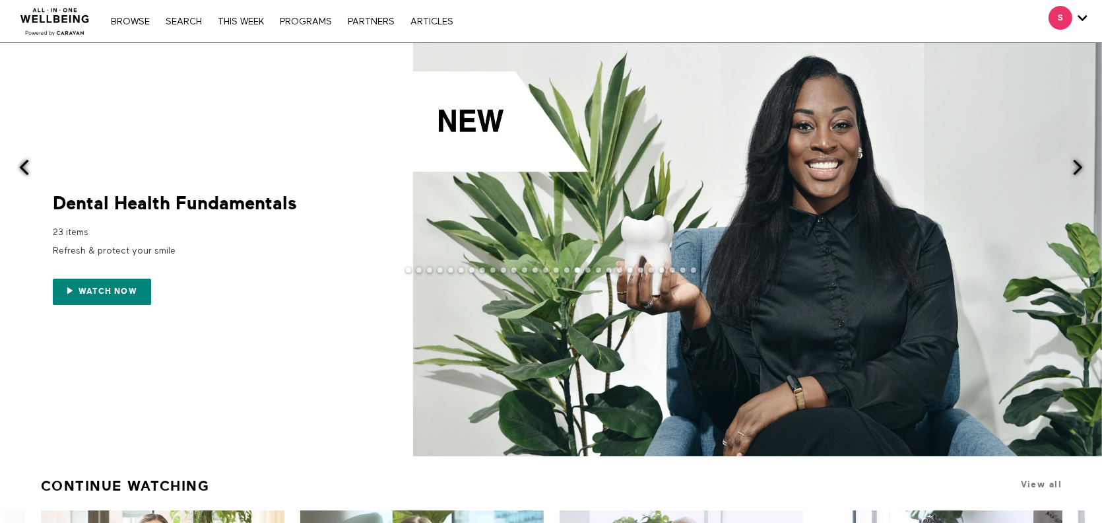
click at [99, 292] on div at bounding box center [551, 280] width 1102 height 26
click at [1080, 166] on span at bounding box center [1077, 167] width 16 height 16
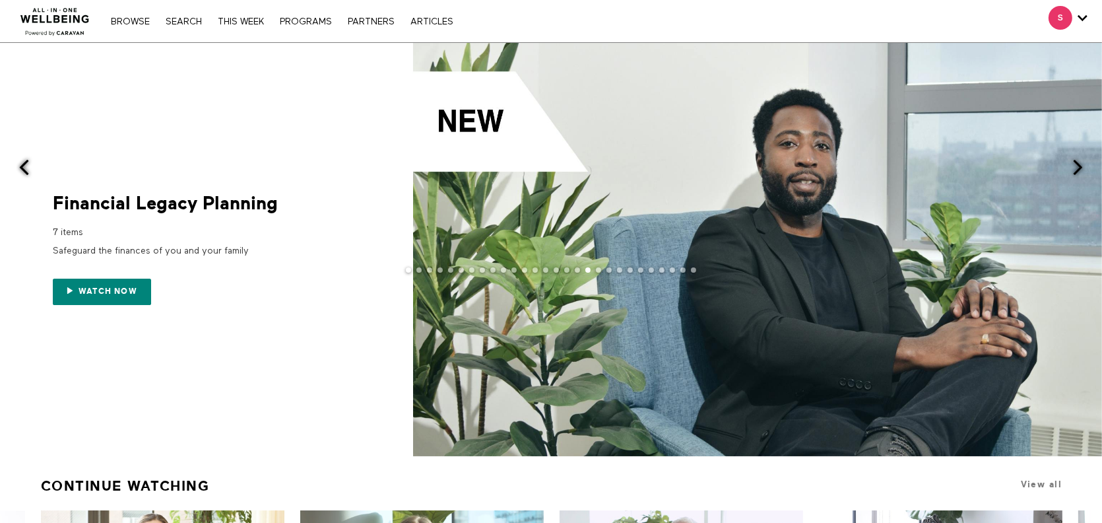
click at [1080, 166] on span at bounding box center [1077, 167] width 16 height 16
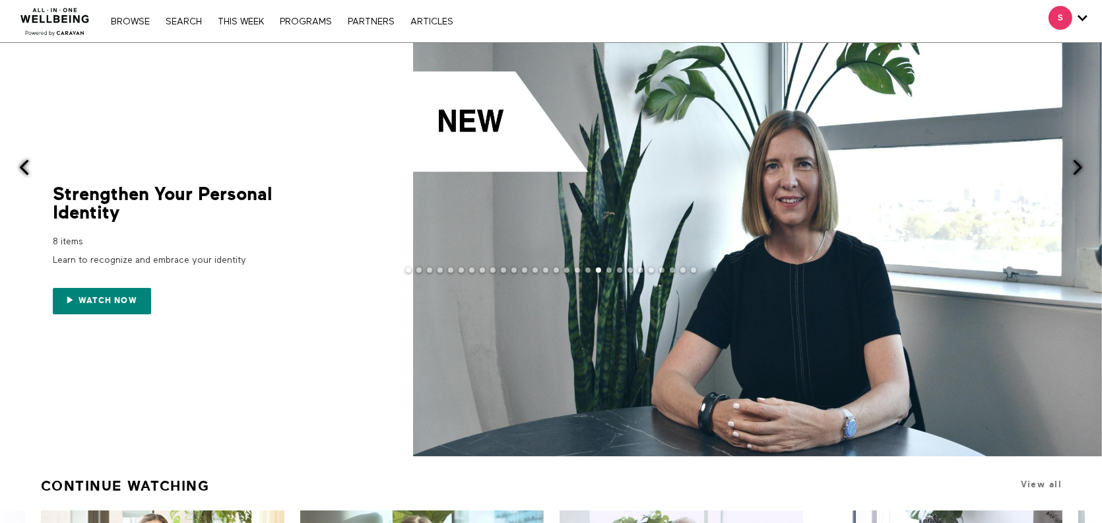
click at [1080, 166] on span at bounding box center [1077, 167] width 16 height 16
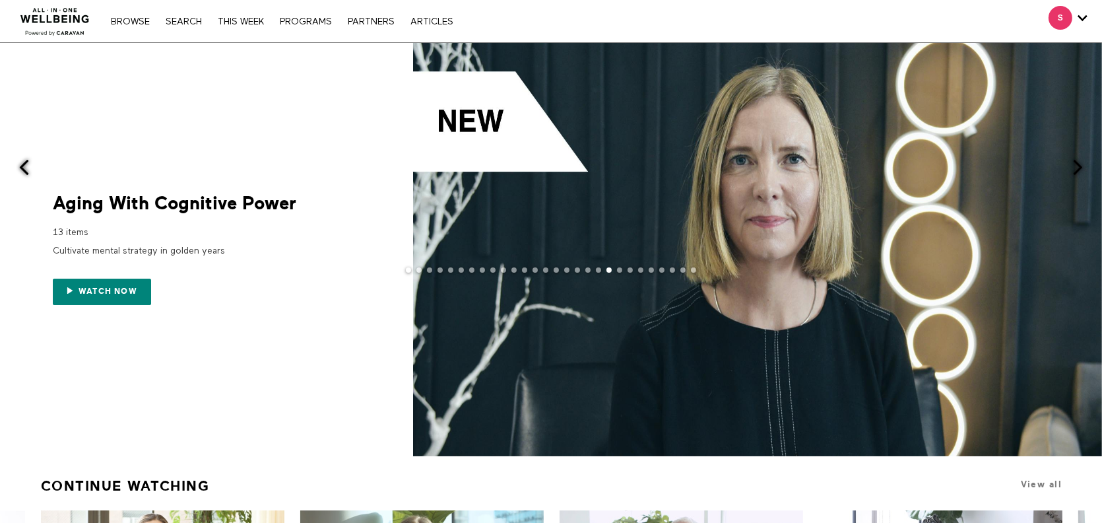
click at [1080, 166] on span at bounding box center [1077, 167] width 16 height 16
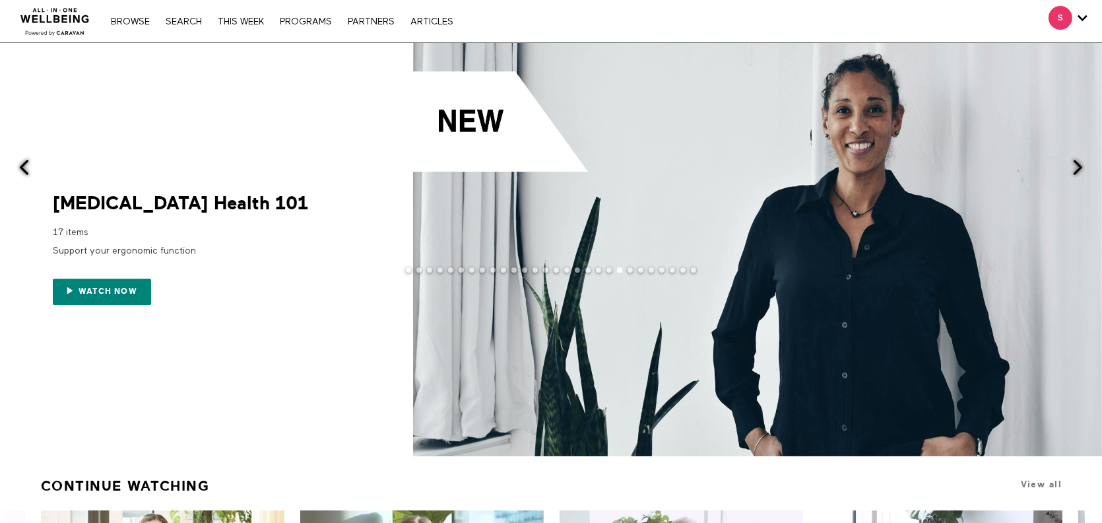
click at [1079, 166] on span at bounding box center [1077, 167] width 16 height 16
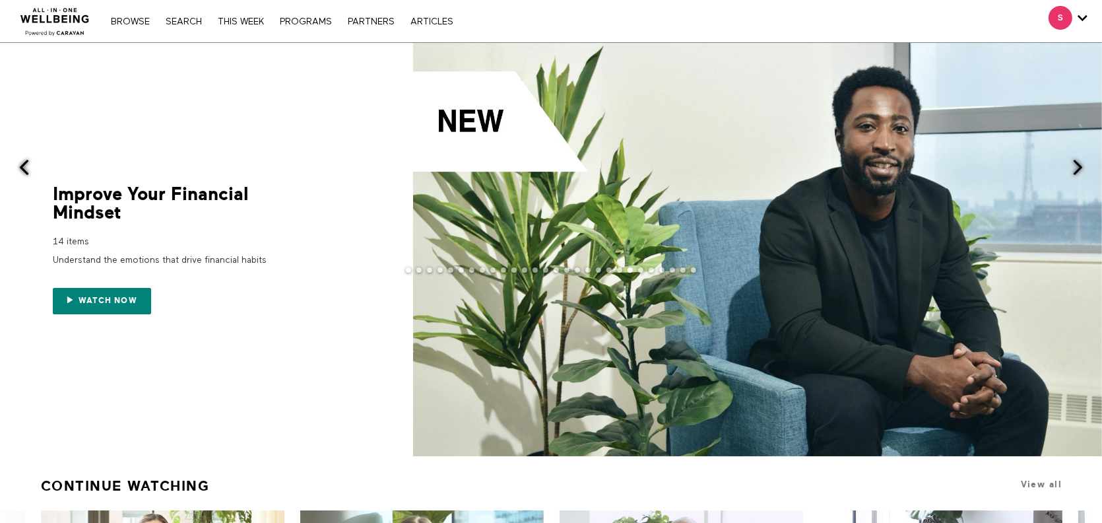
click at [1077, 168] on span at bounding box center [1077, 167] width 16 height 16
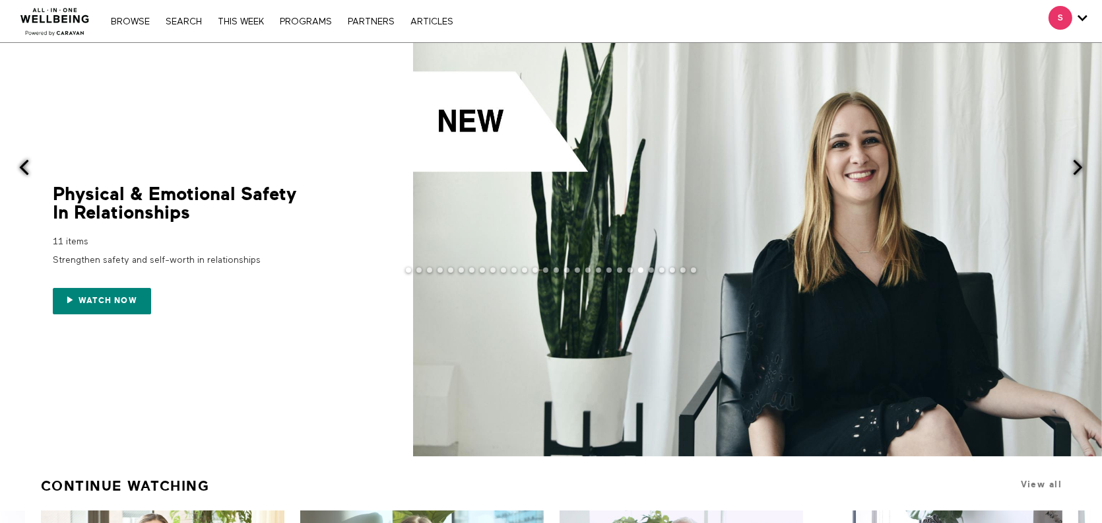
click at [1077, 168] on span at bounding box center [1077, 167] width 16 height 16
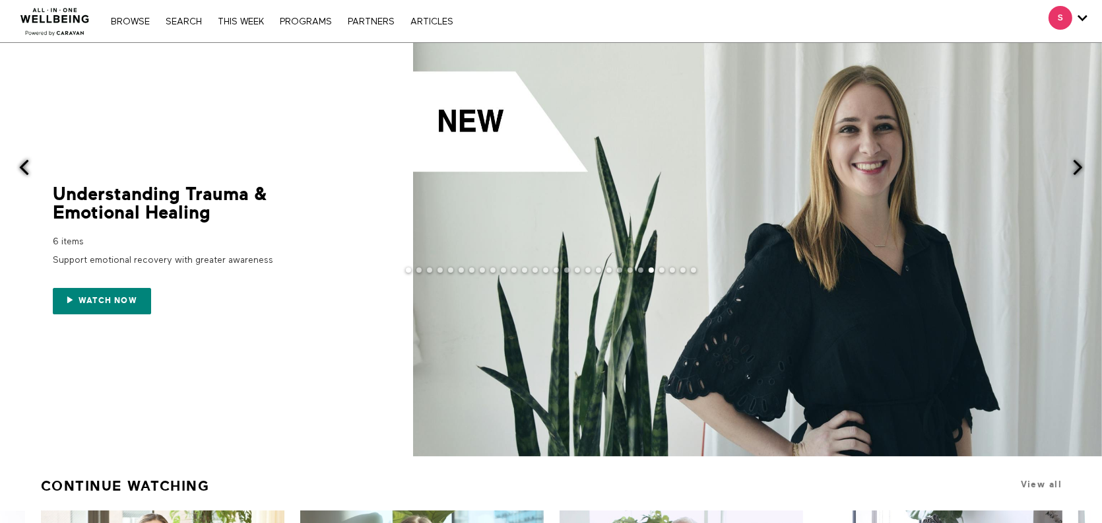
click at [1077, 168] on span at bounding box center [1077, 167] width 16 height 16
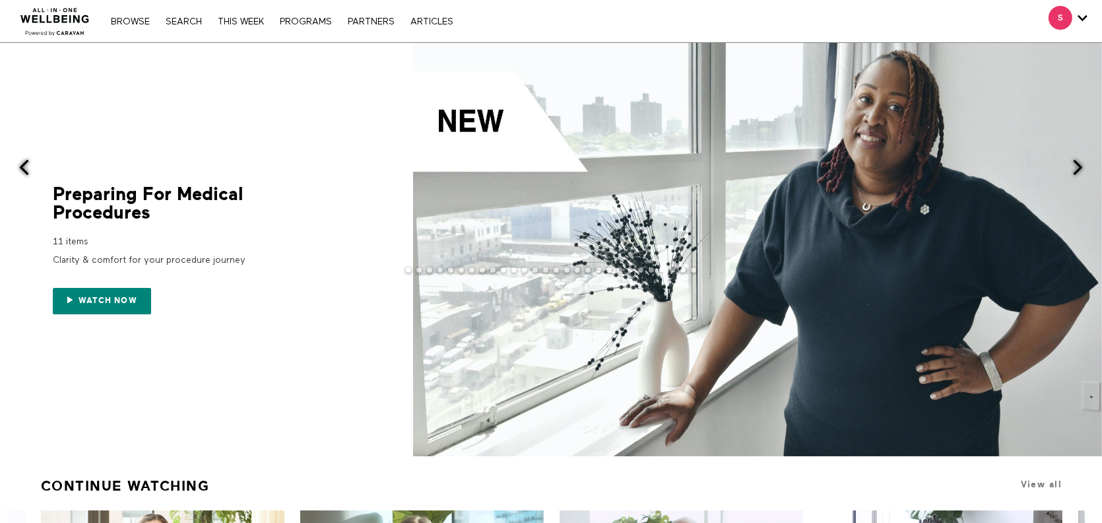
click at [1077, 168] on span at bounding box center [1077, 167] width 16 height 16
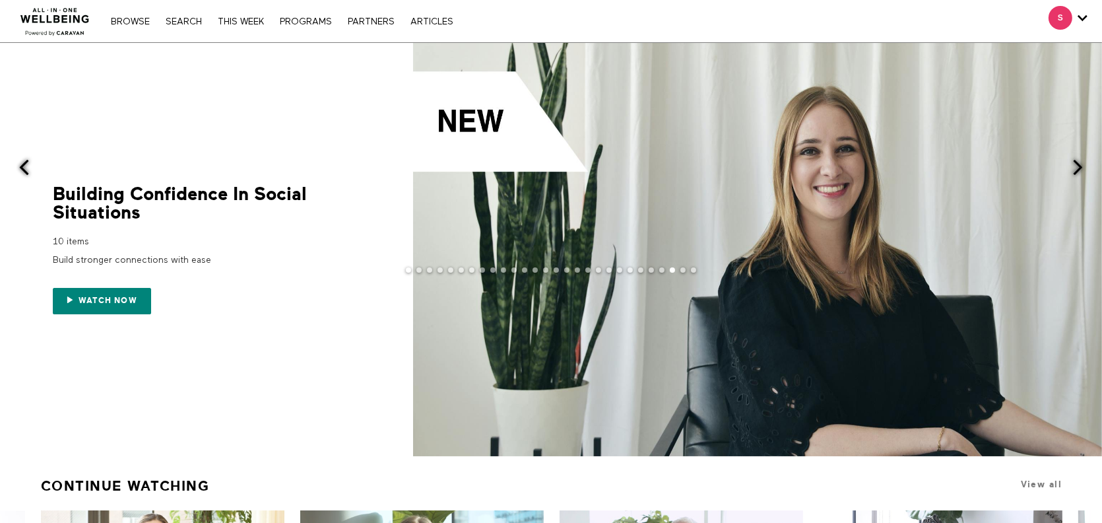
click at [1076, 166] on span at bounding box center [1077, 167] width 16 height 16
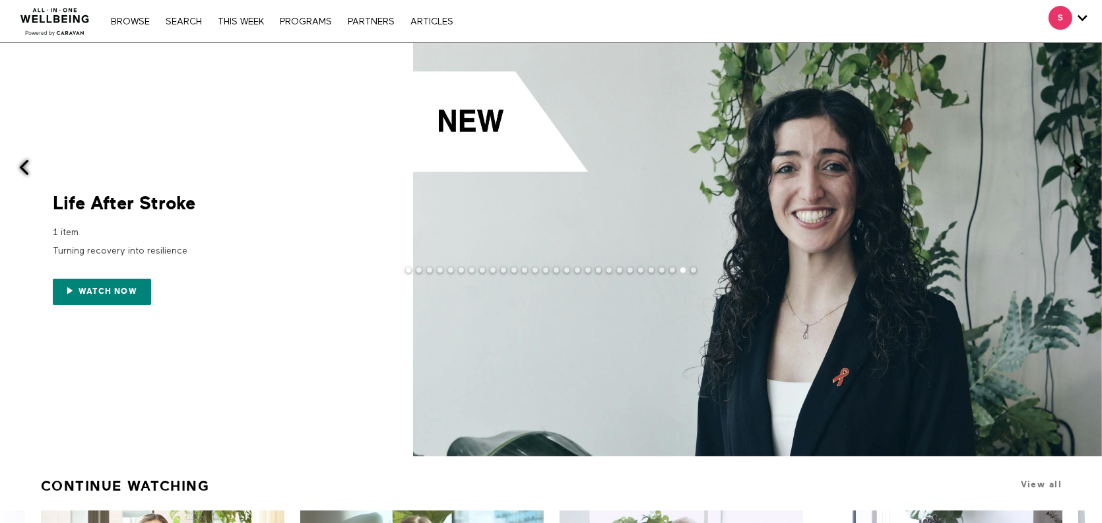
click at [1074, 166] on span at bounding box center [1077, 167] width 16 height 16
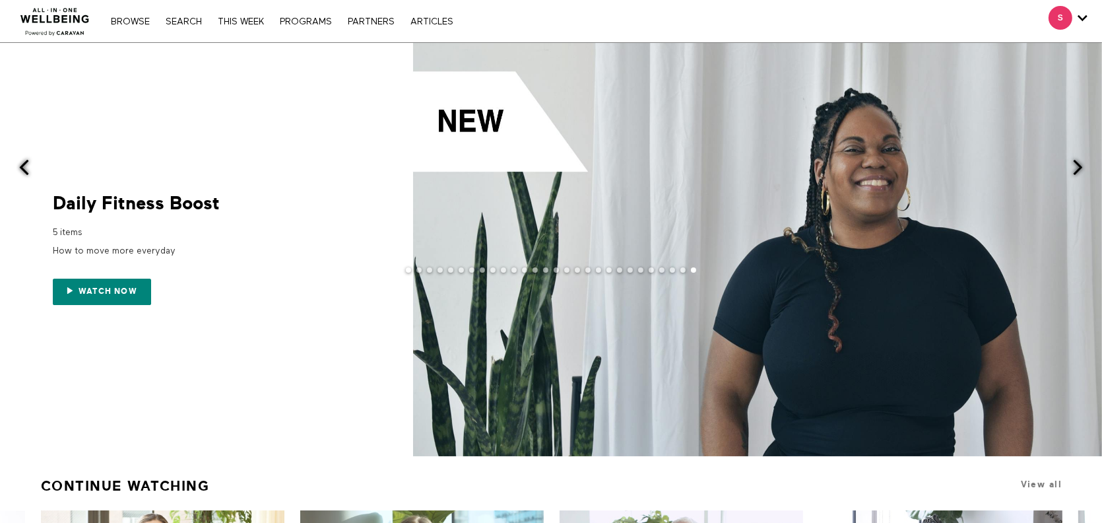
click at [1074, 166] on span at bounding box center [1077, 167] width 16 height 16
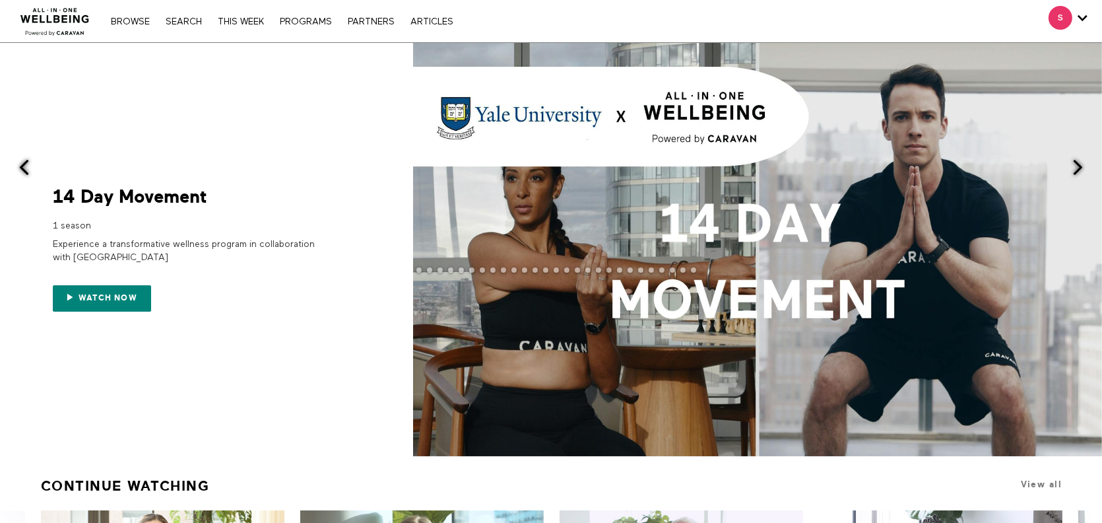
click at [1074, 166] on span at bounding box center [1077, 167] width 16 height 16
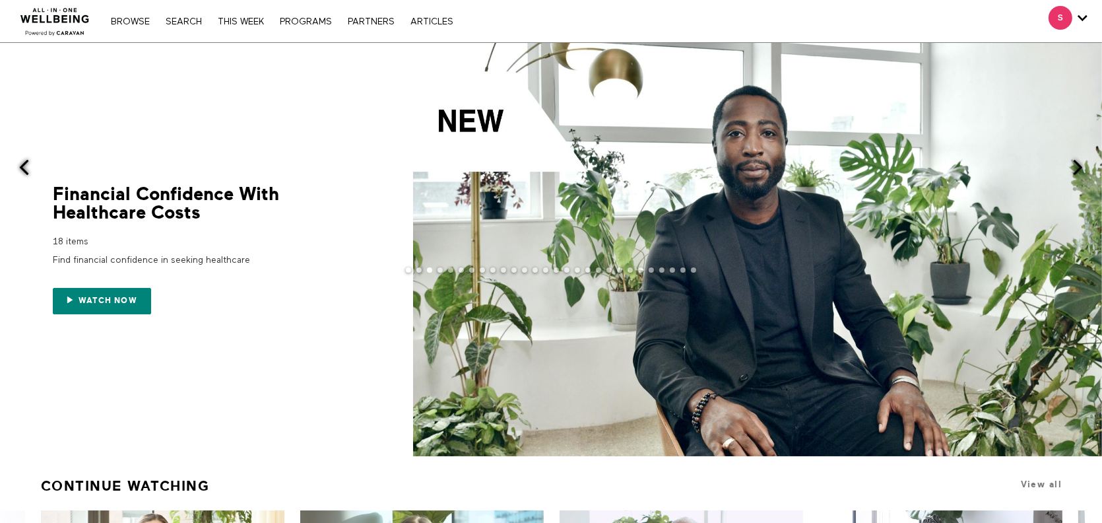
click at [503, 269] on button at bounding box center [503, 269] width 5 height 5
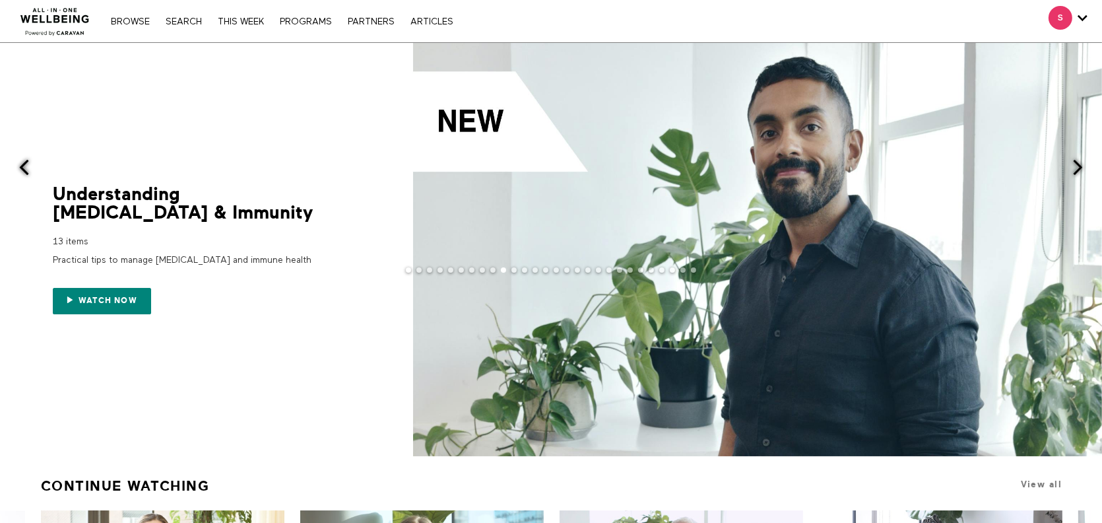
click at [1072, 163] on span at bounding box center [1077, 167] width 16 height 16
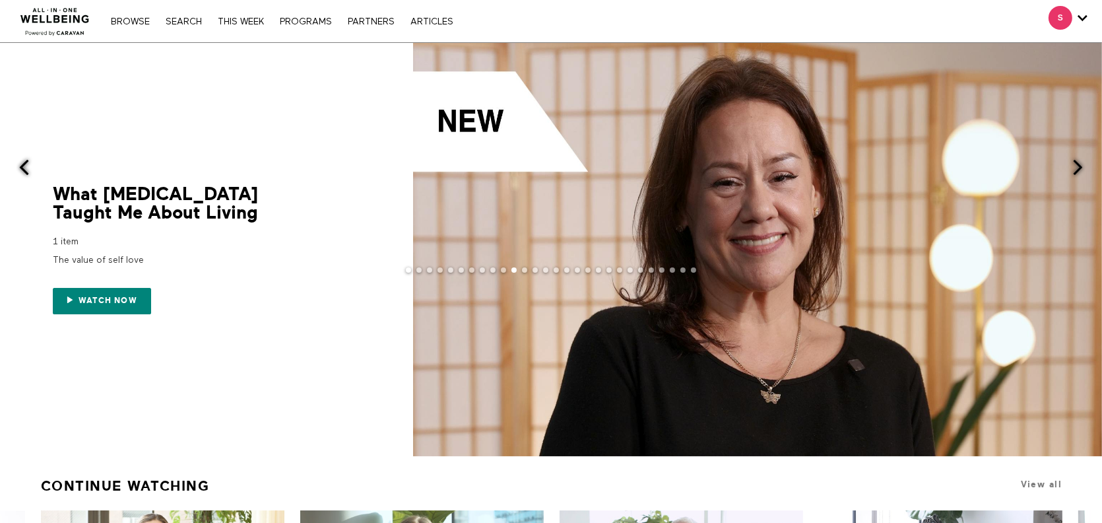
click at [1072, 163] on span at bounding box center [1077, 167] width 16 height 16
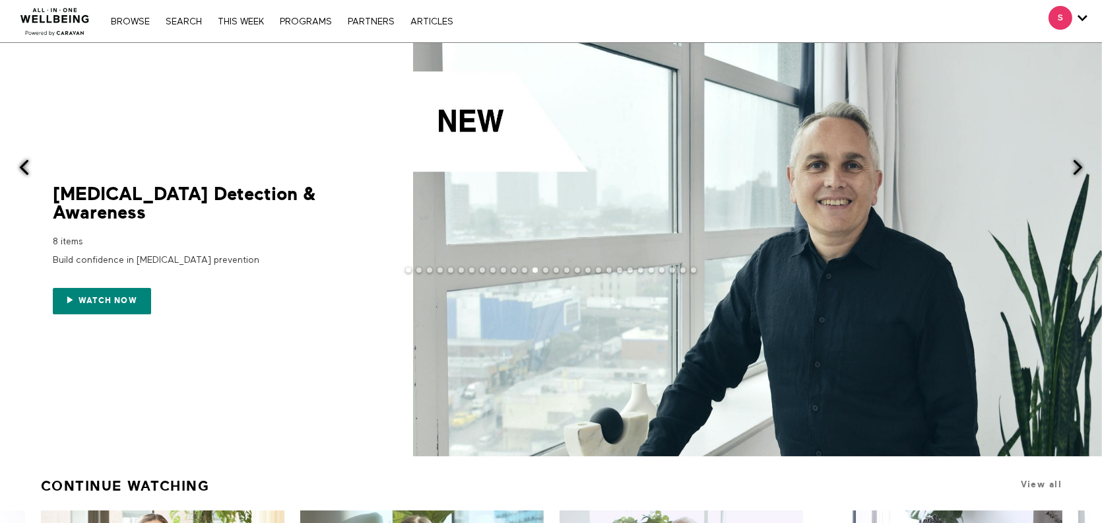
click at [1069, 164] on span at bounding box center [1077, 167] width 16 height 16
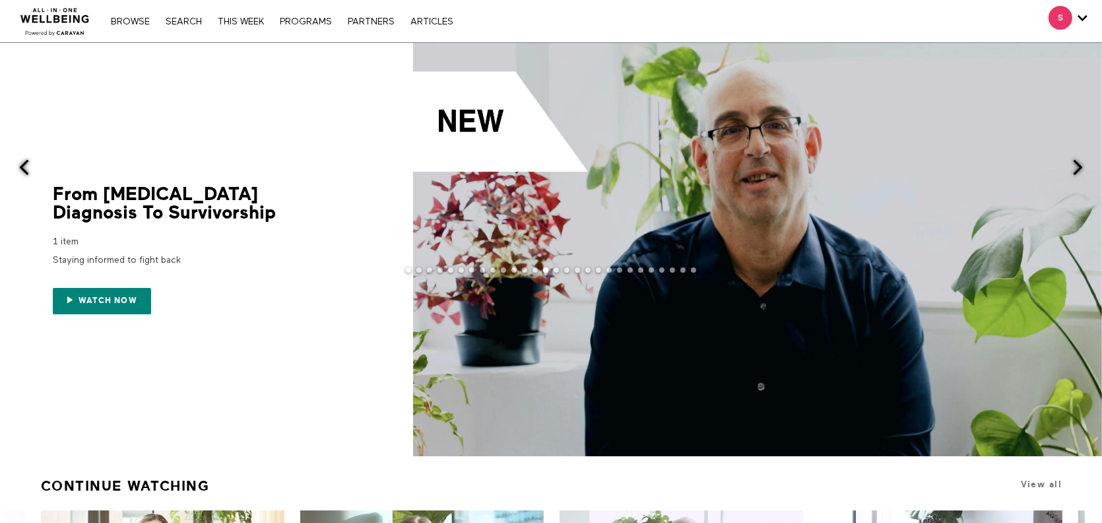
click at [1069, 165] on div at bounding box center [757, 249] width 689 height 413
click at [1078, 164] on span at bounding box center [1077, 167] width 16 height 16
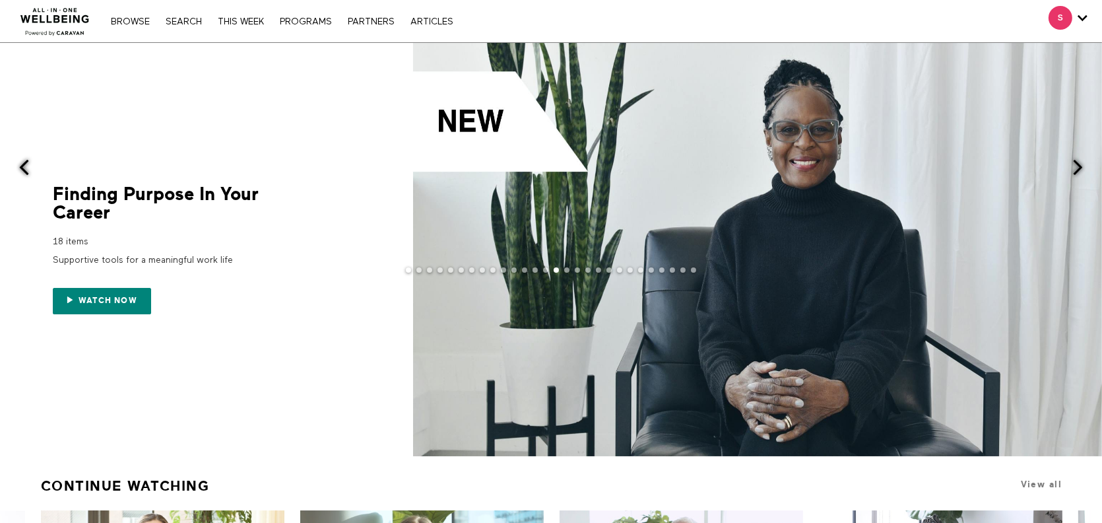
click at [1078, 164] on span at bounding box center [1077, 167] width 16 height 16
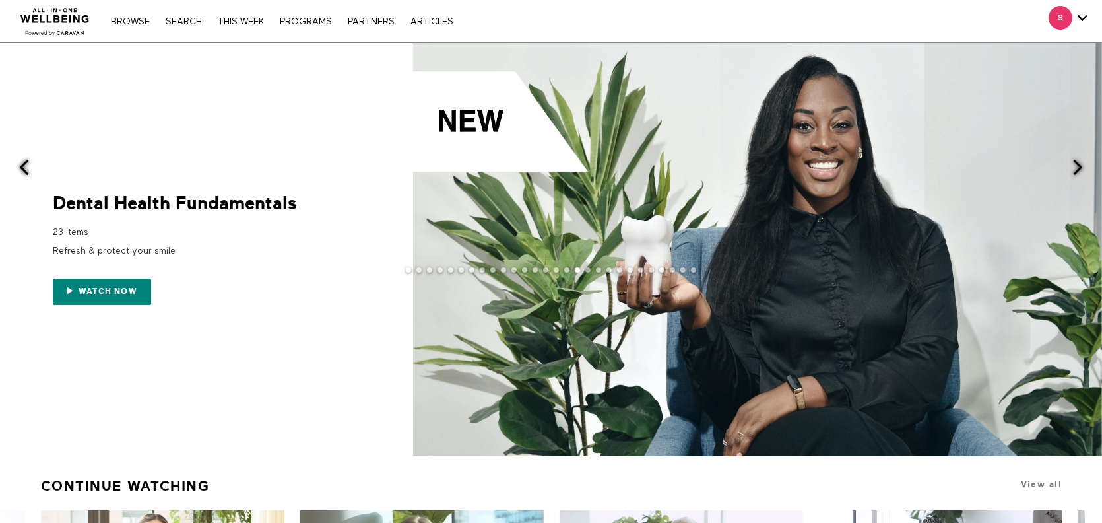
click at [113, 278] on div at bounding box center [551, 280] width 1102 height 26
click at [105, 290] on div at bounding box center [551, 280] width 1102 height 26
click at [106, 298] on link "Watch now" at bounding box center [102, 291] width 98 height 26
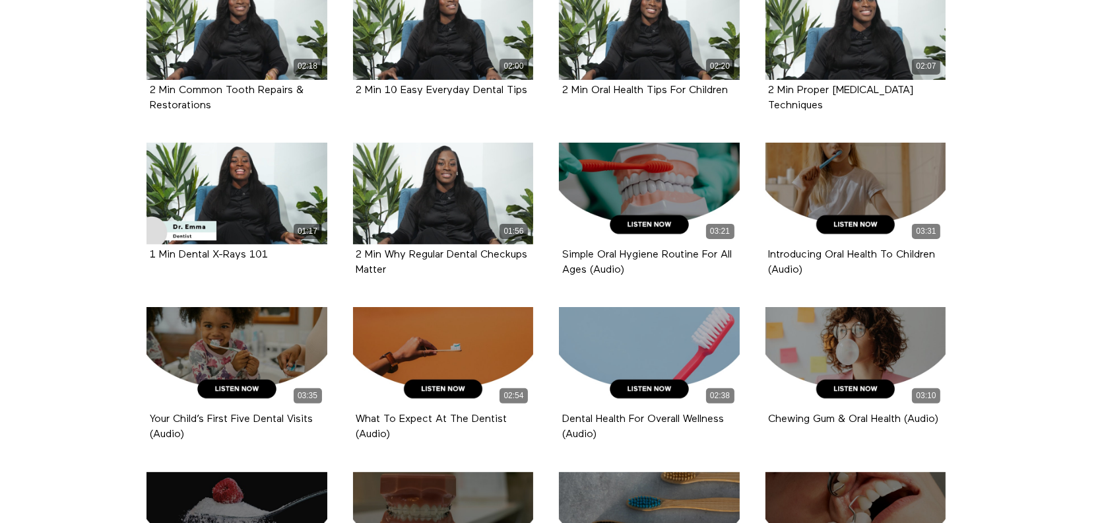
scroll to position [550, 0]
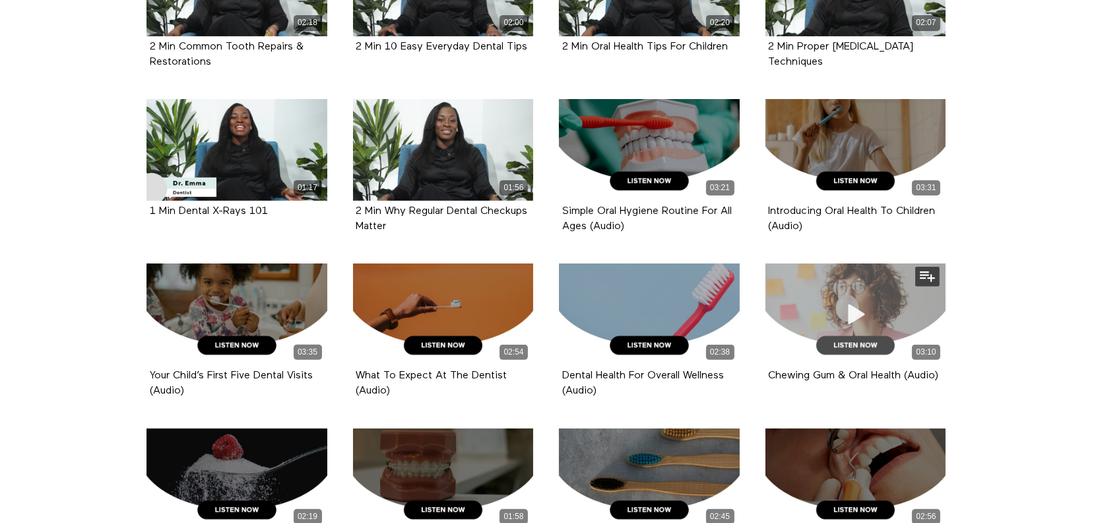
click at [867, 332] on span at bounding box center [855, 314] width 40 height 40
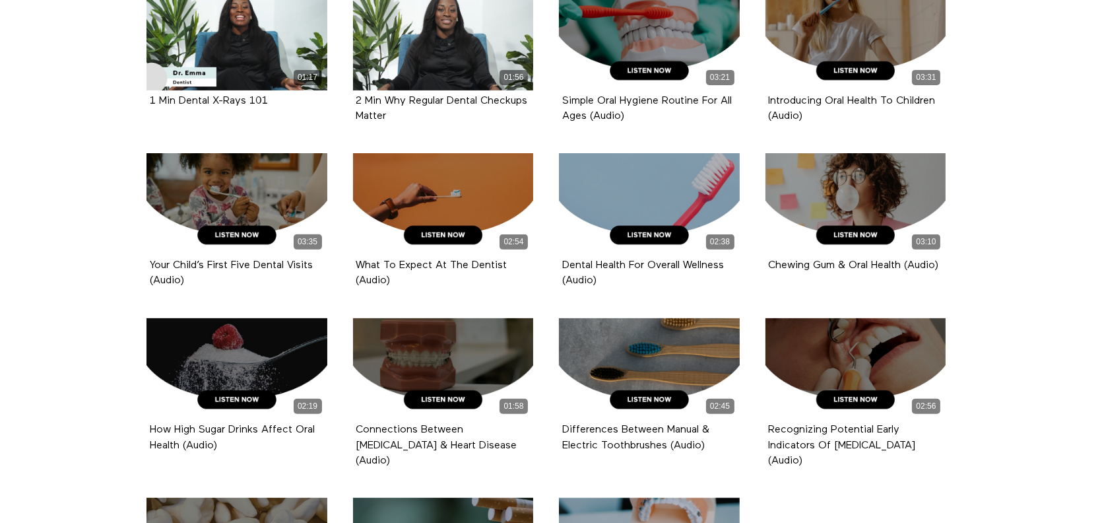
scroll to position [769, 0]
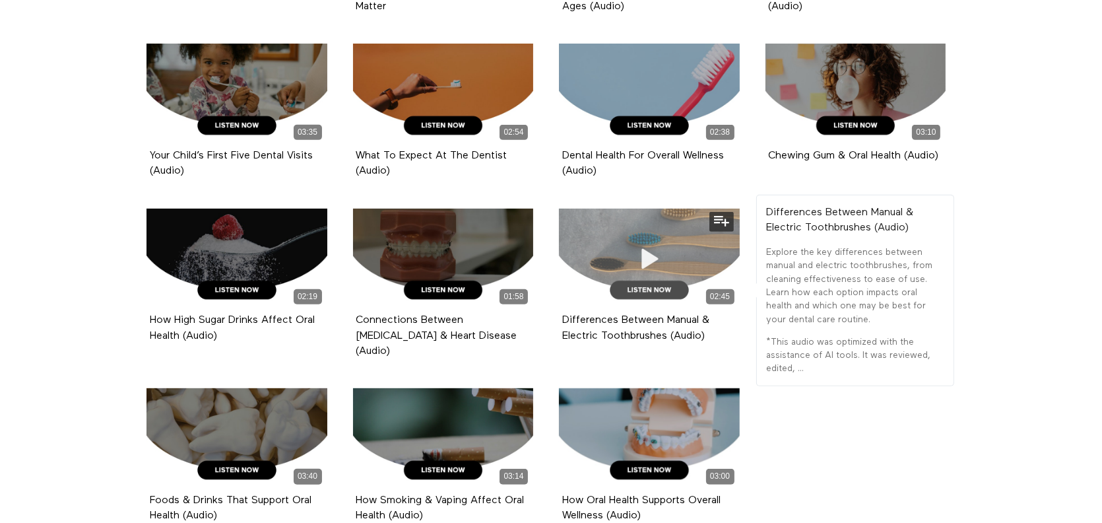
click at [650, 259] on icon at bounding box center [649, 258] width 40 height 23
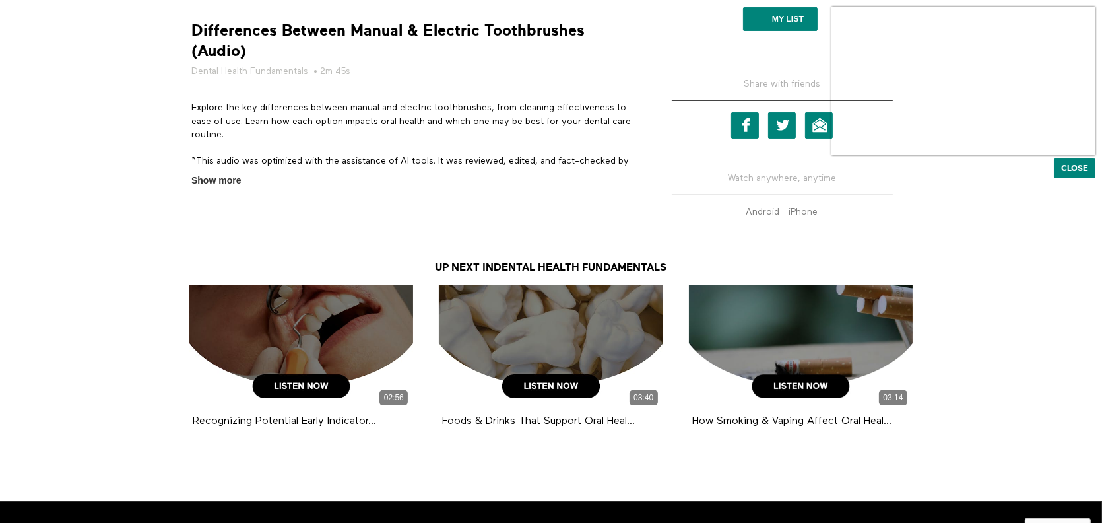
scroll to position [504, 0]
